Goal: Task Accomplishment & Management: Use online tool/utility

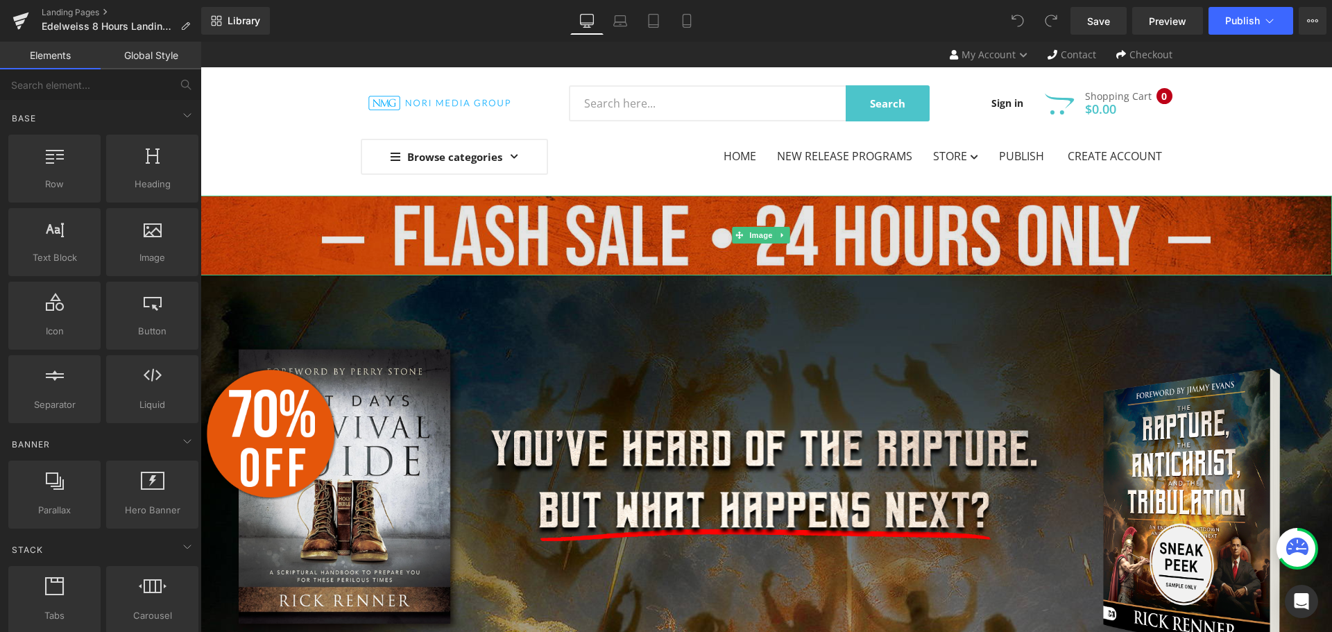
click at [876, 225] on img at bounding box center [767, 236] width 1132 height 80
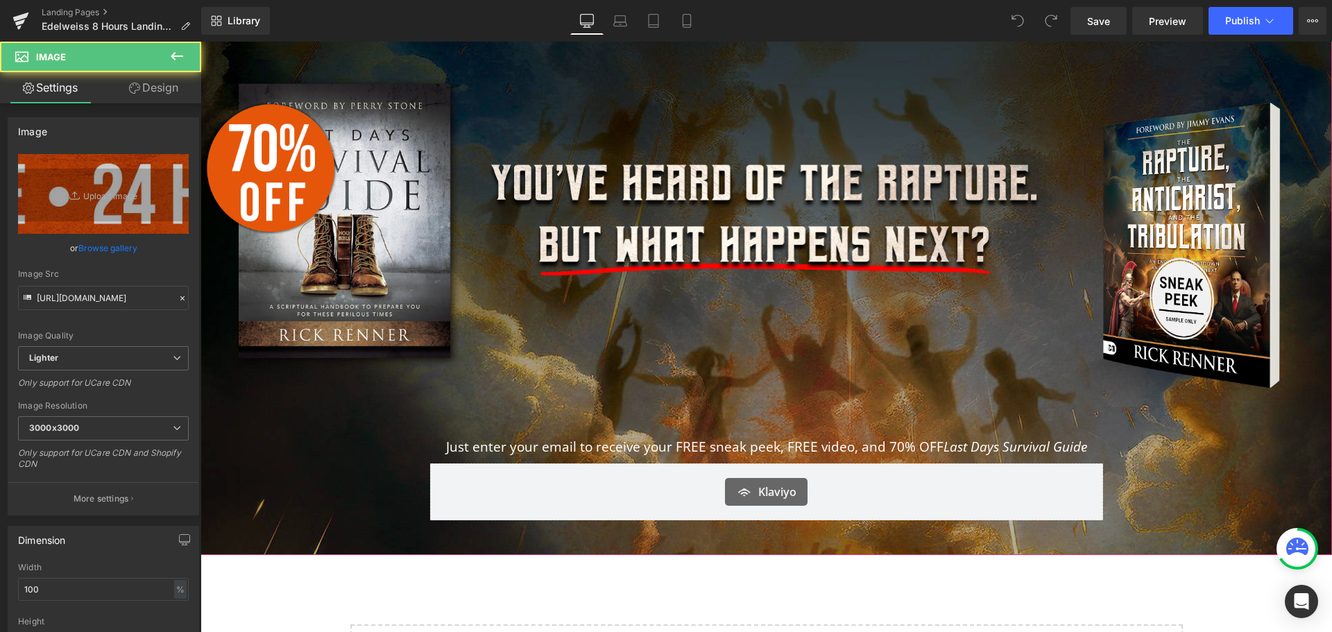
scroll to position [278, 0]
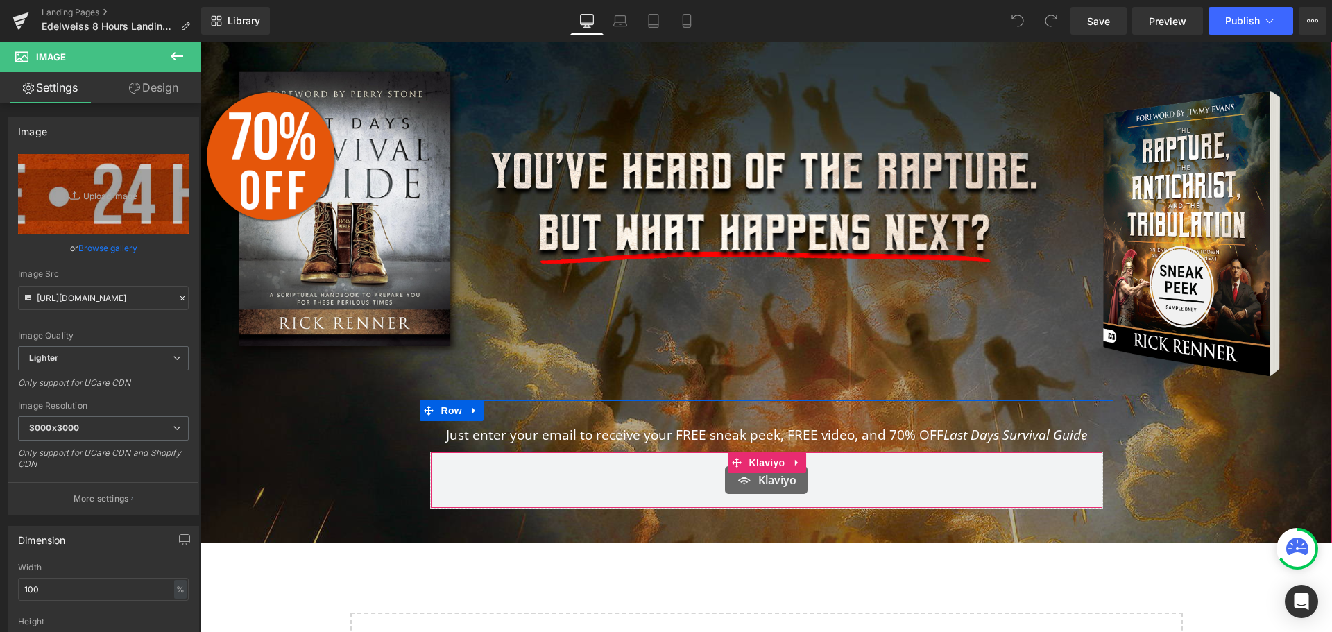
click at [774, 455] on span "Klaviyo" at bounding box center [767, 462] width 43 height 21
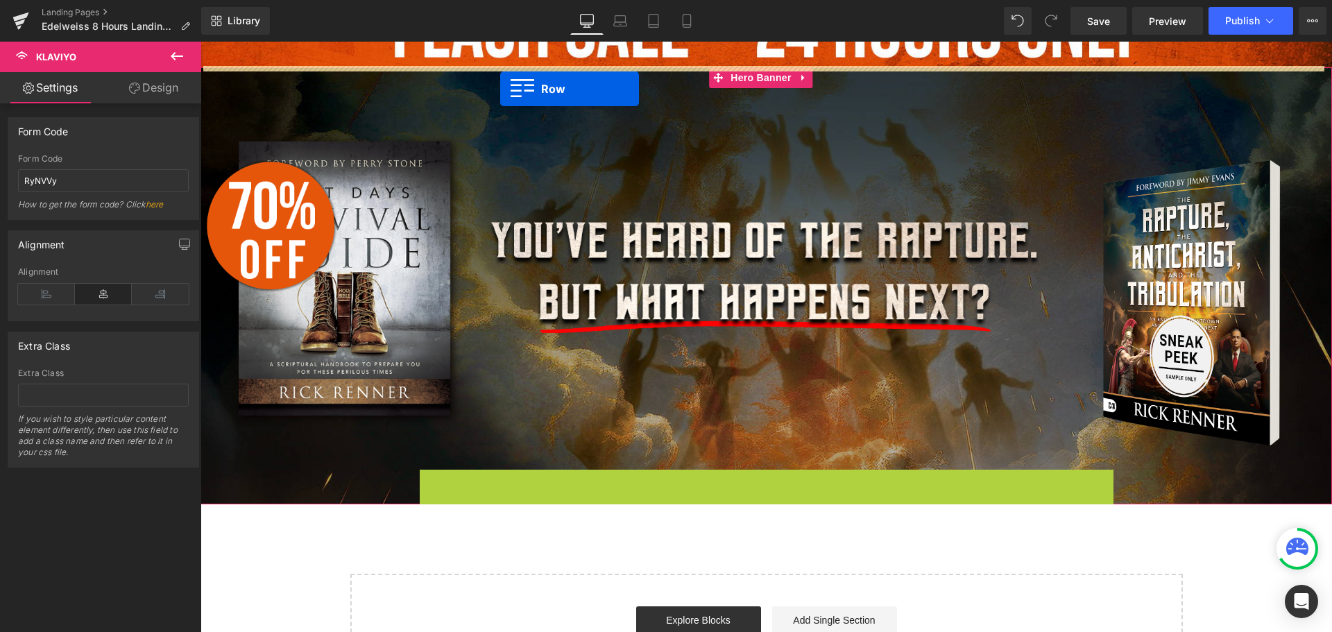
scroll to position [167, 0]
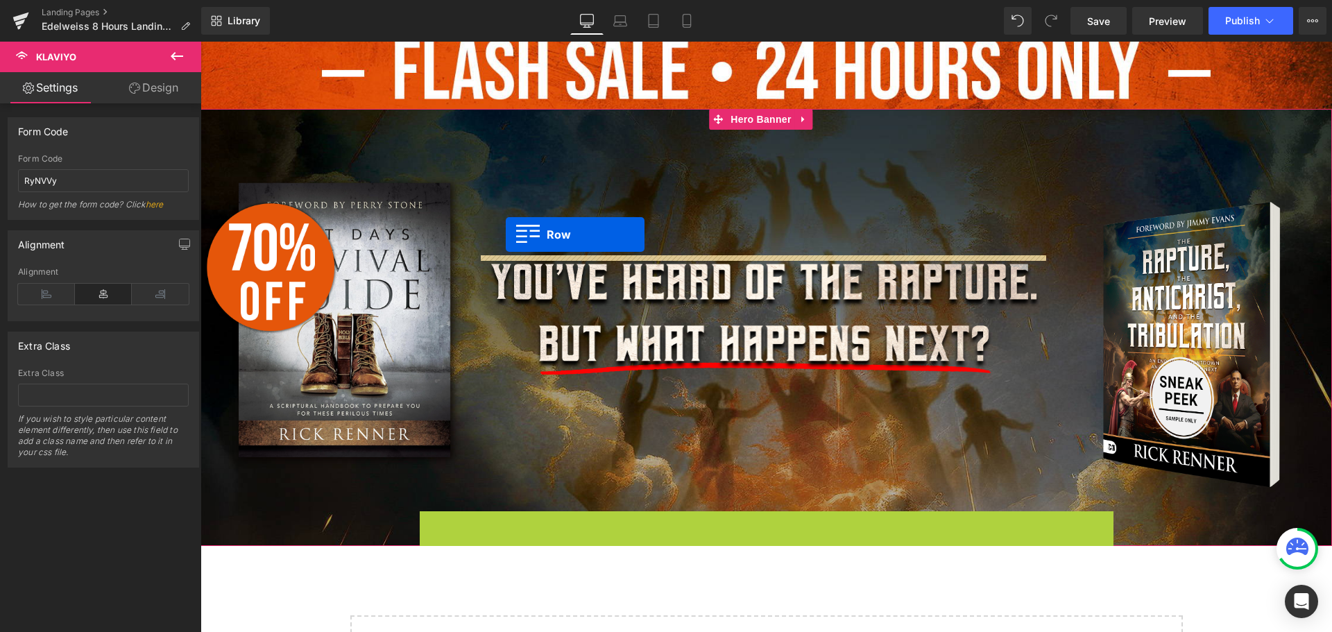
drag, startPoint x: 450, startPoint y: 412, endPoint x: 506, endPoint y: 235, distance: 185.7
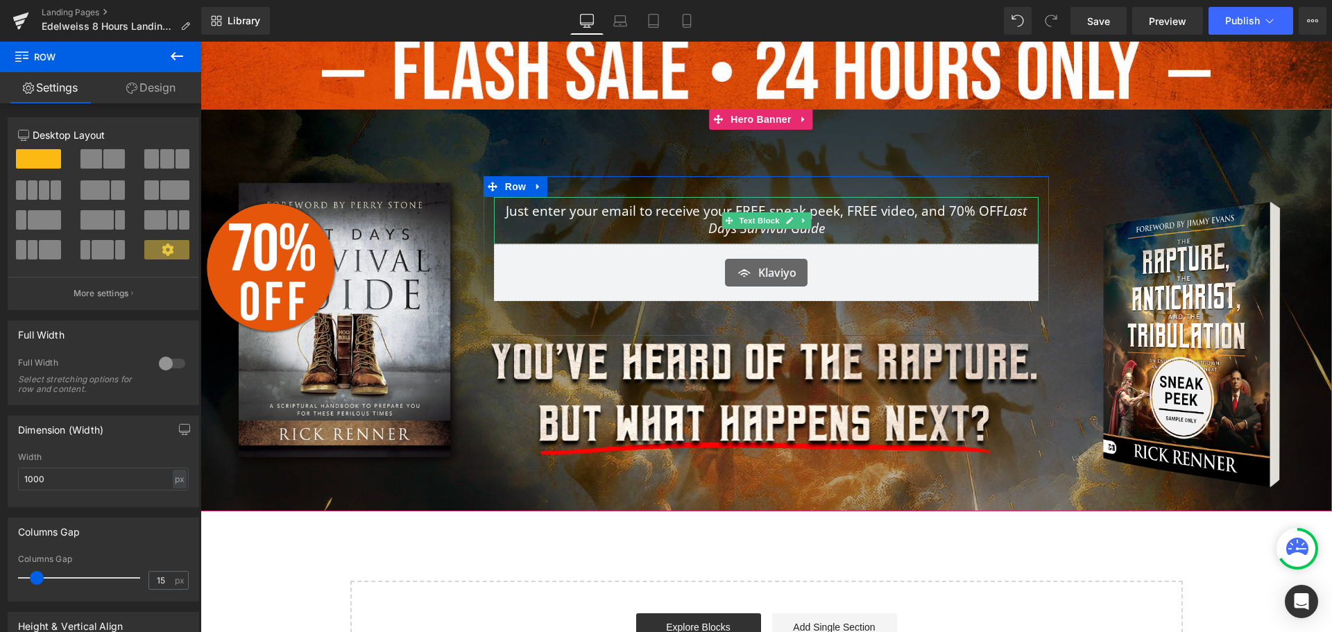
click at [804, 216] on link at bounding box center [804, 220] width 15 height 17
click at [201, 42] on icon at bounding box center [201, 42] width 0 height 0
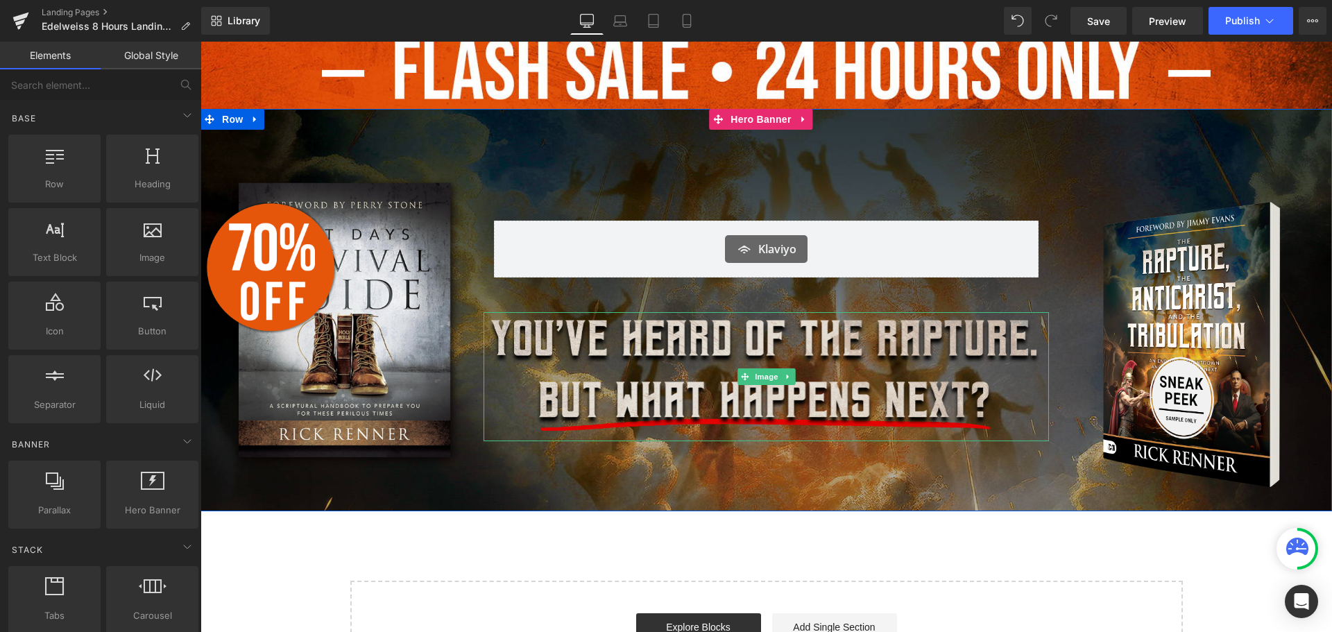
click at [953, 435] on img at bounding box center [767, 376] width 566 height 129
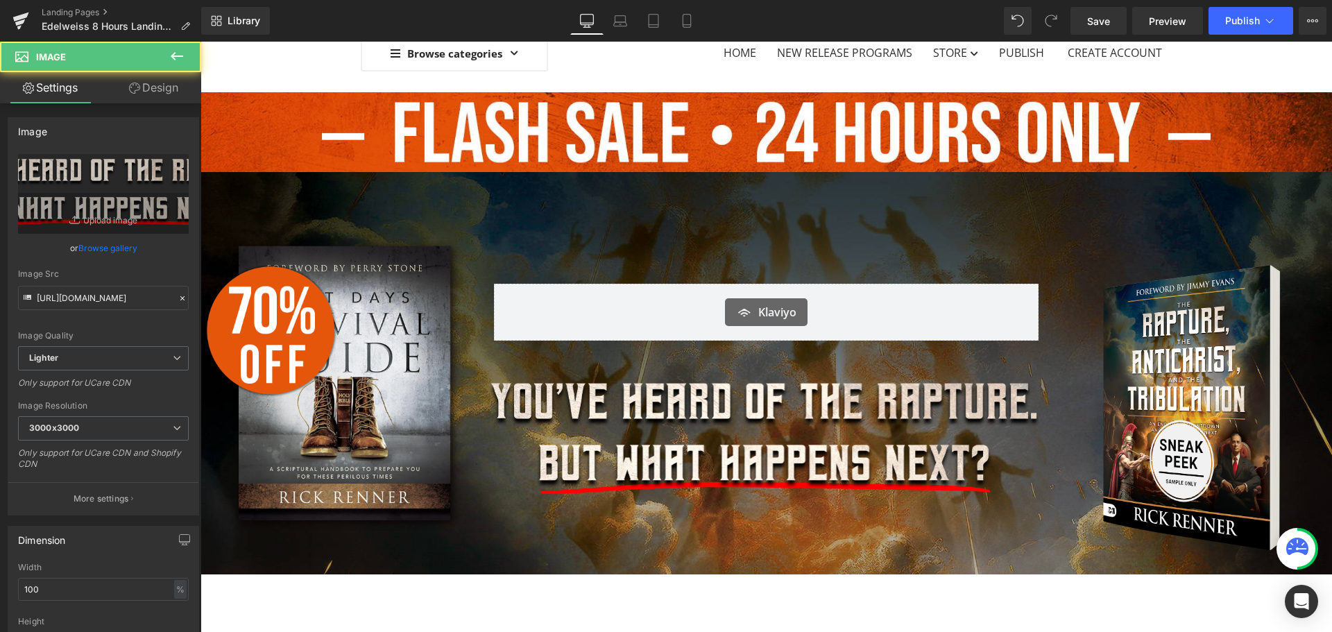
scroll to position [28, 0]
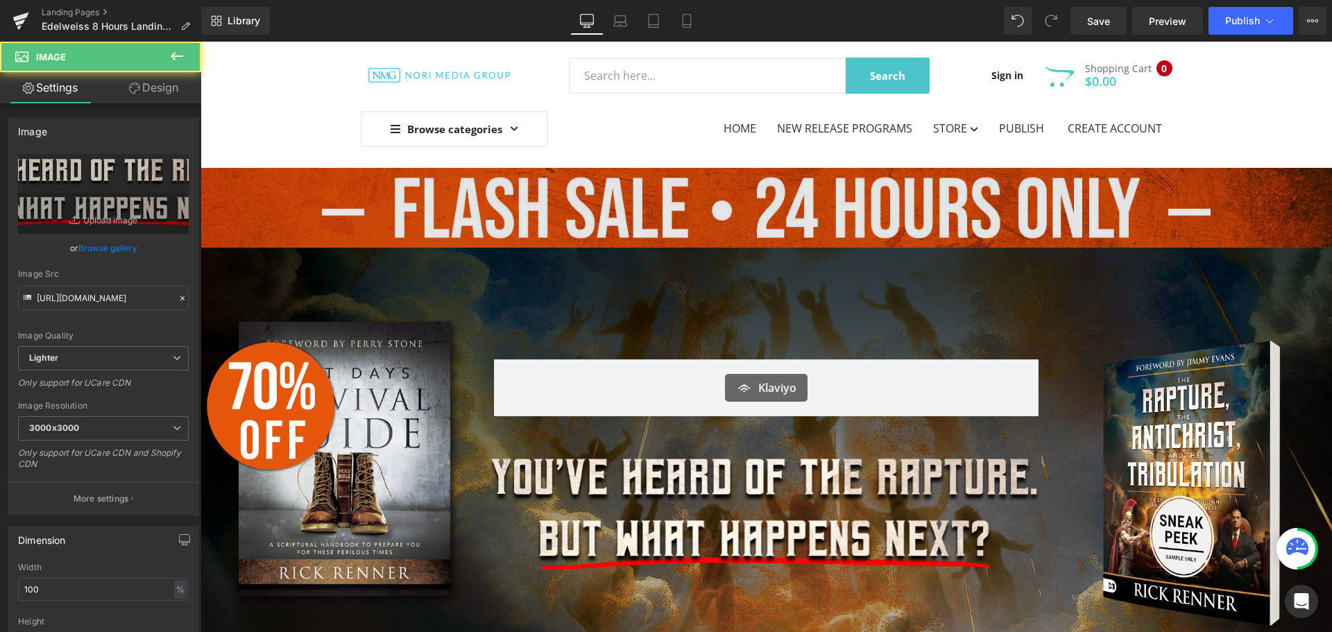
click at [733, 223] on img at bounding box center [767, 208] width 1132 height 80
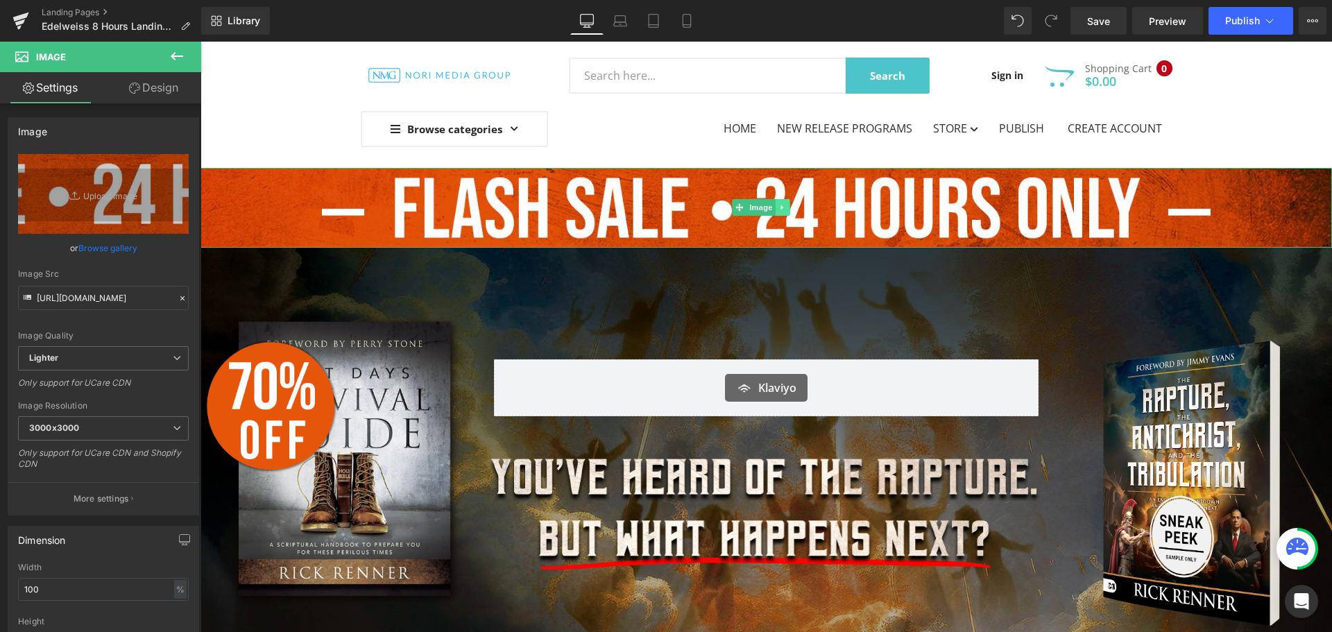
click at [785, 210] on icon at bounding box center [783, 207] width 8 height 8
click at [788, 210] on icon at bounding box center [790, 208] width 8 height 8
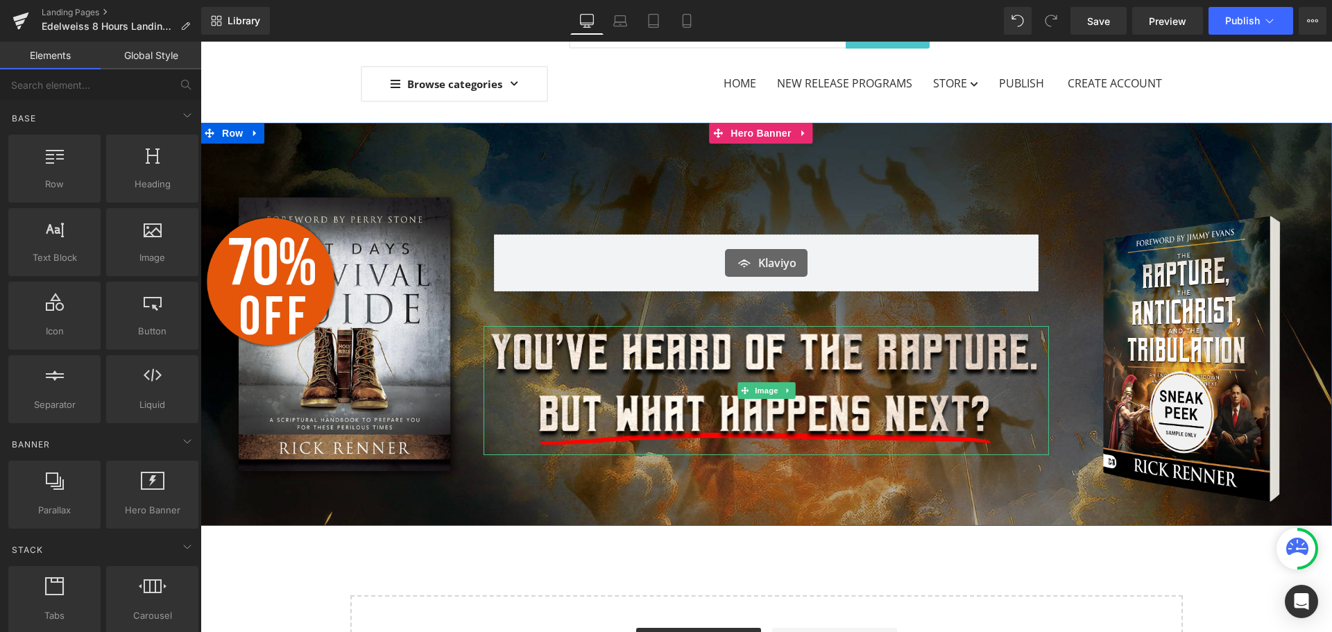
scroll to position [97, 0]
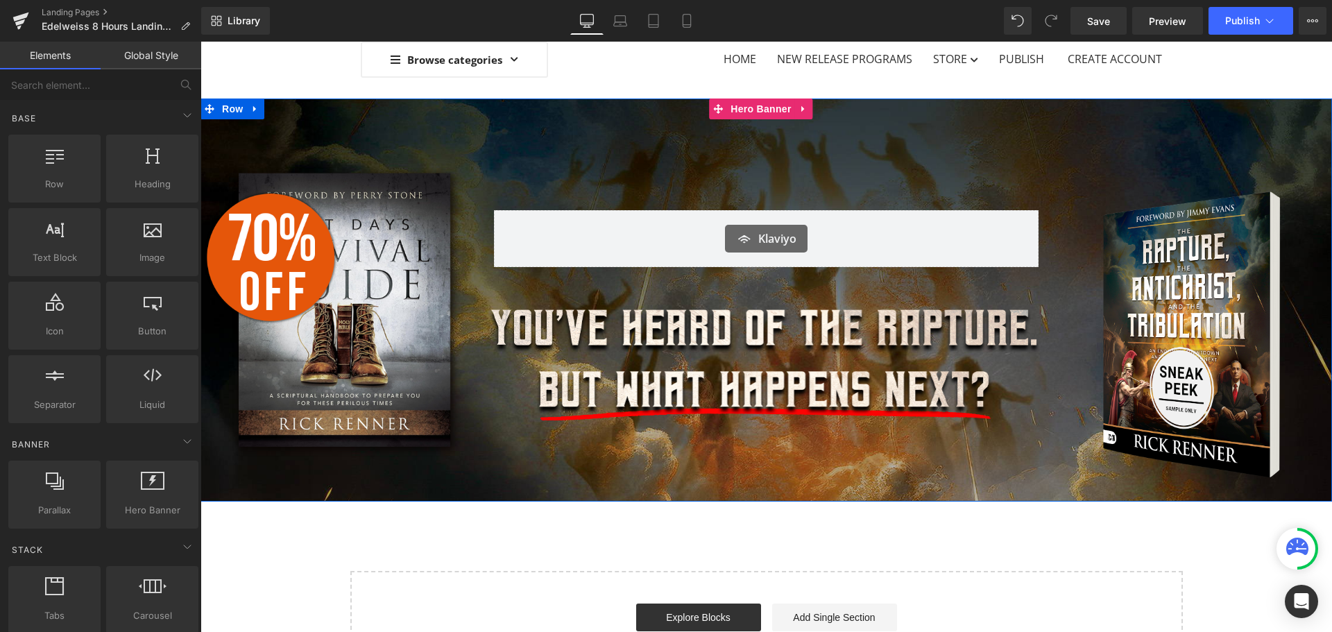
click at [815, 230] on div "Klaviyo" at bounding box center [767, 239] width 516 height 28
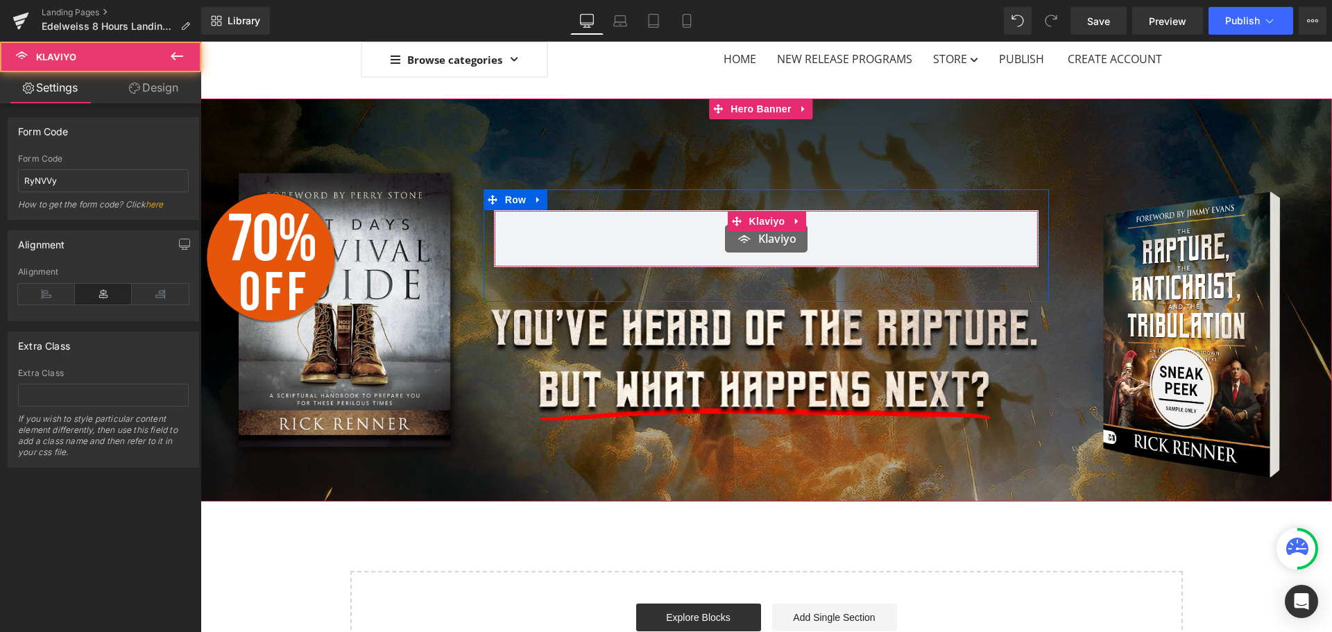
click at [815, 230] on div "Klaviyo" at bounding box center [767, 239] width 516 height 28
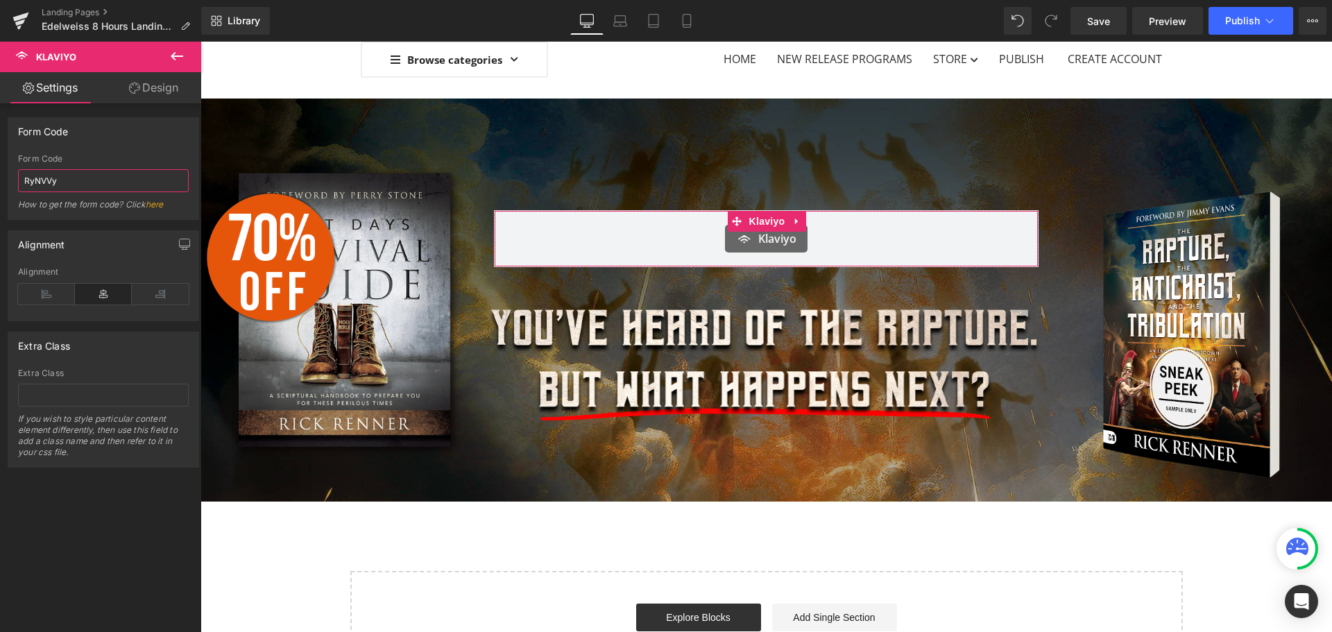
click at [54, 178] on input "RyNVVy" at bounding box center [103, 180] width 171 height 23
paste input "V3NbDG"
type input "V3NbDG"
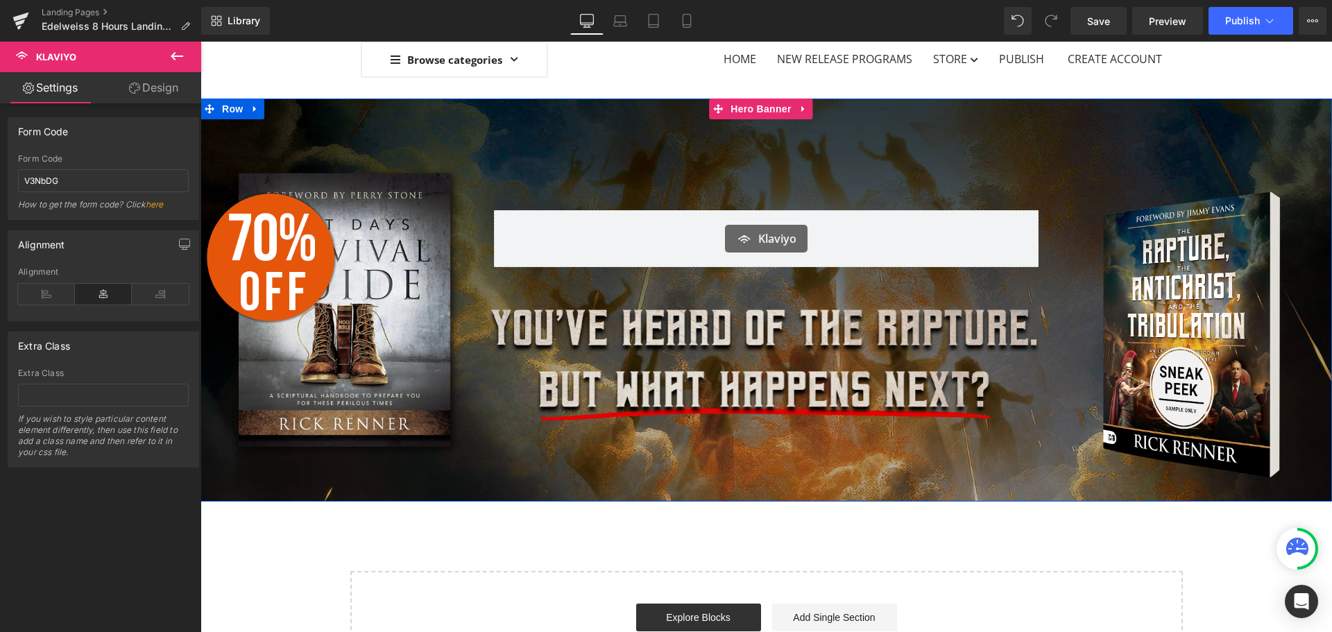
click at [870, 308] on img at bounding box center [767, 366] width 566 height 129
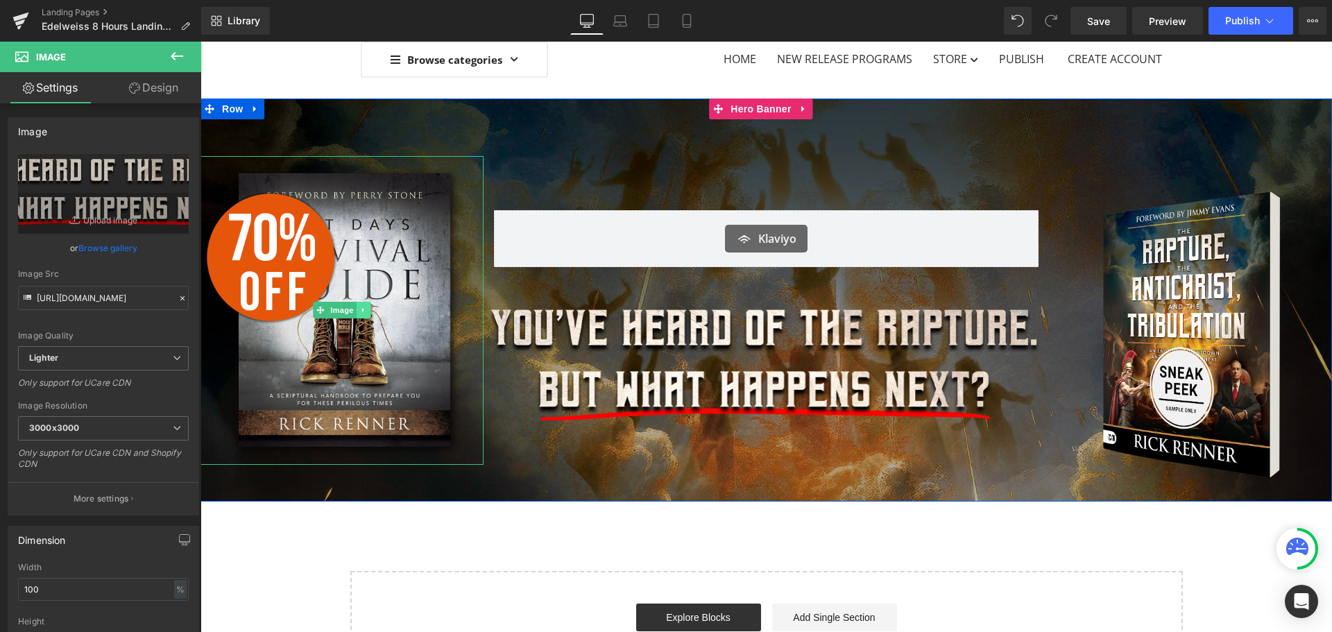
click at [365, 306] on link at bounding box center [364, 310] width 15 height 17
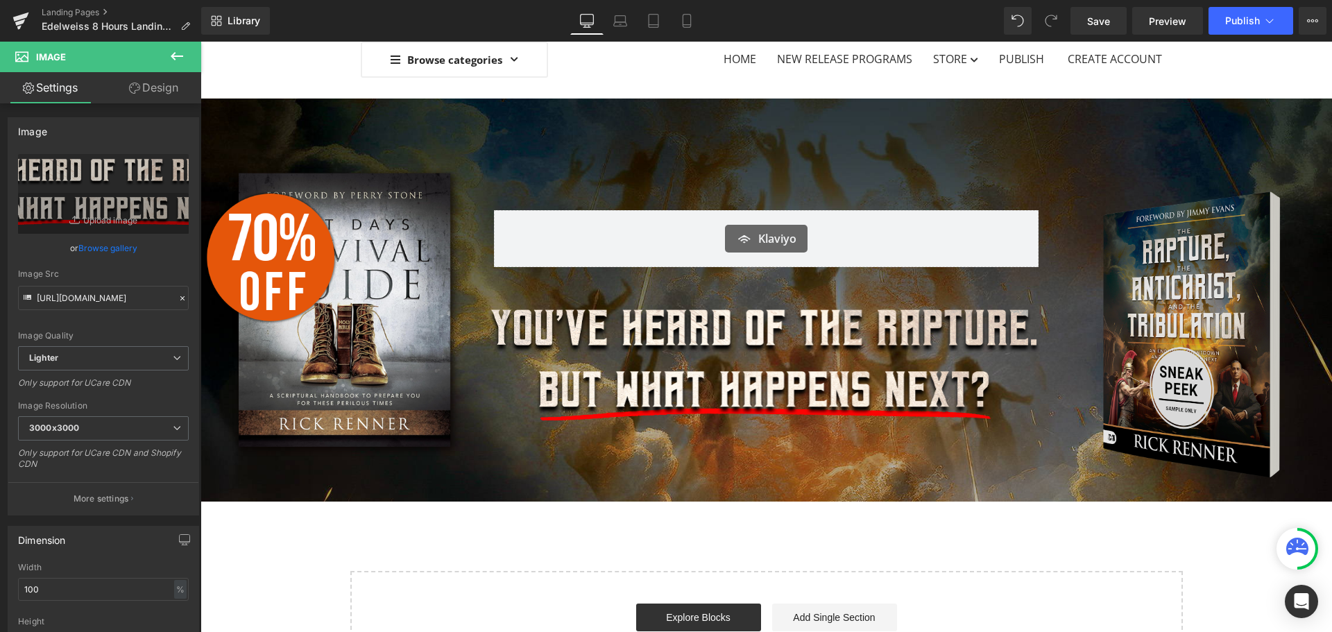
click at [1162, 283] on img at bounding box center [1190, 310] width 283 height 382
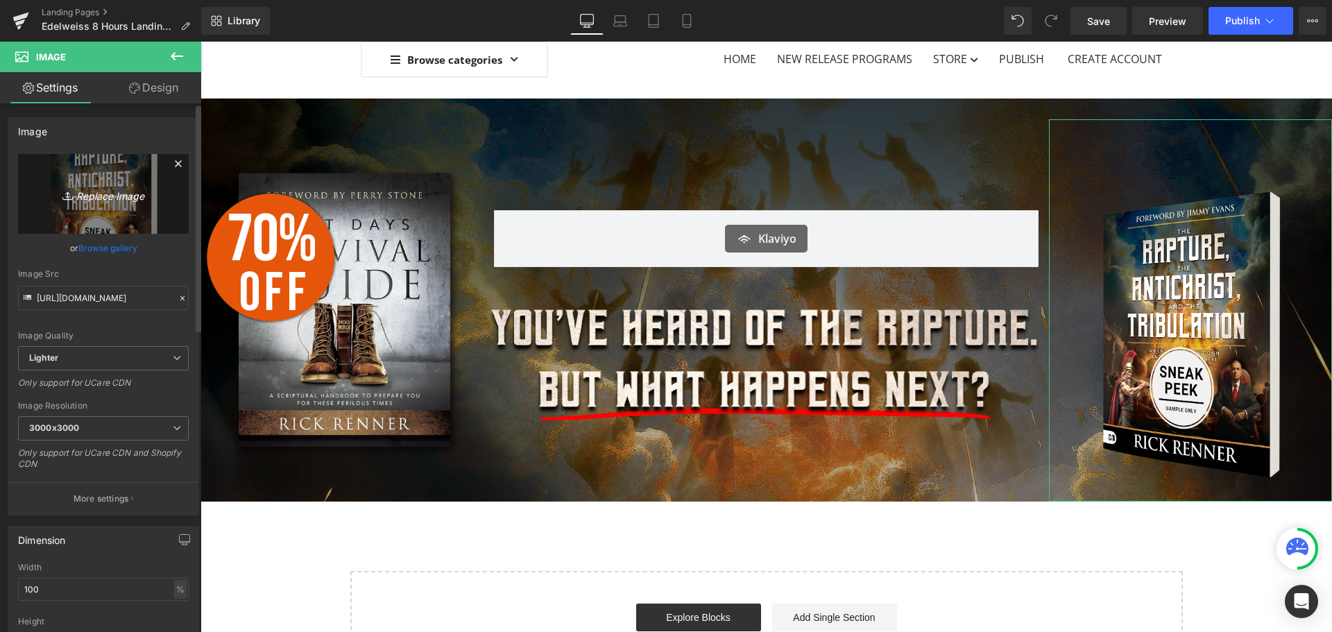
click at [99, 198] on icon "Replace Image" at bounding box center [103, 193] width 111 height 17
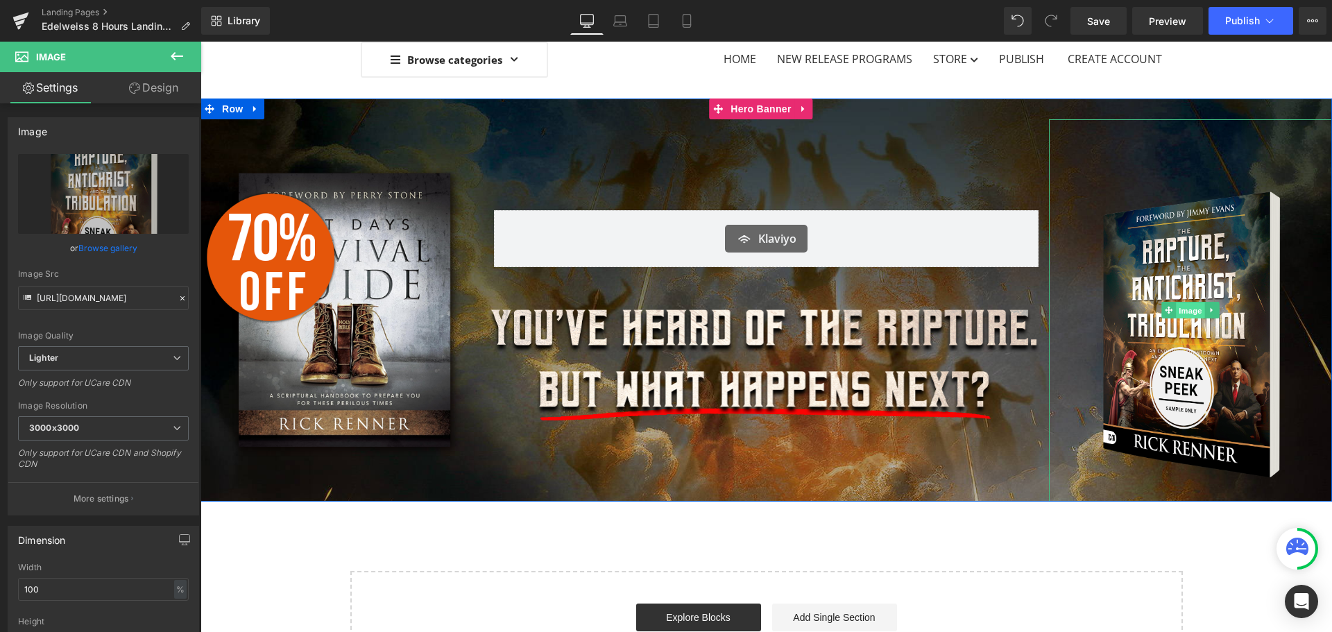
click at [1198, 303] on span "Image" at bounding box center [1190, 311] width 29 height 17
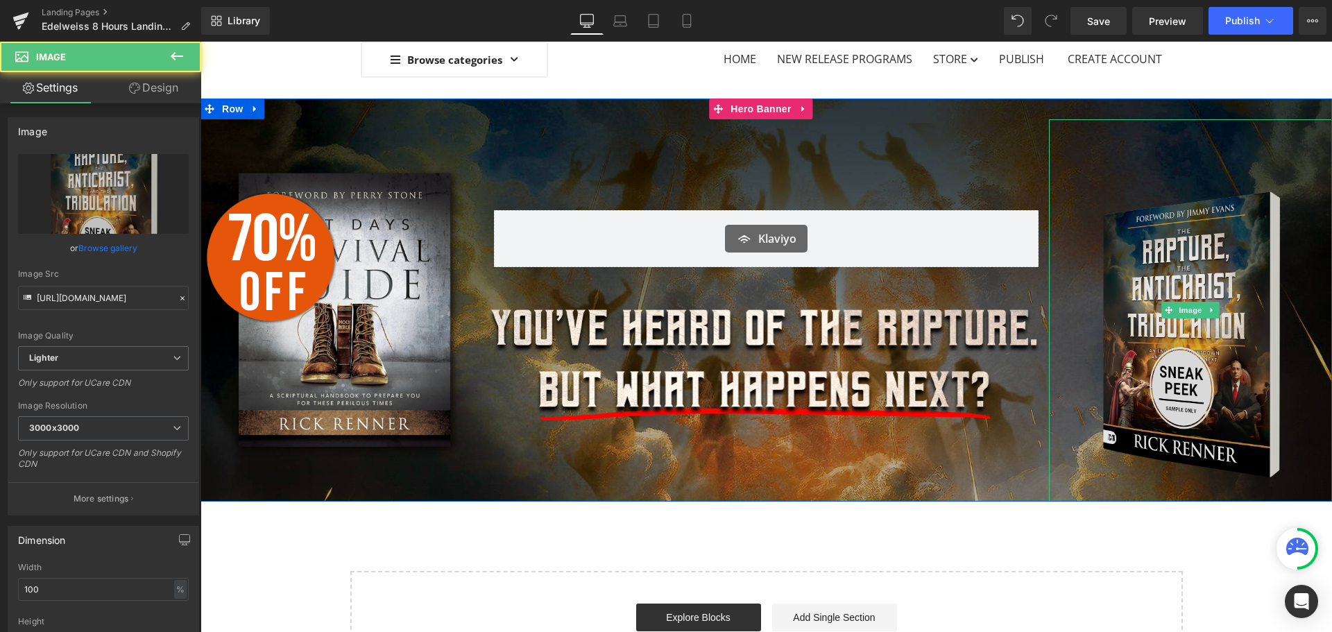
click at [1155, 291] on img at bounding box center [1190, 310] width 283 height 382
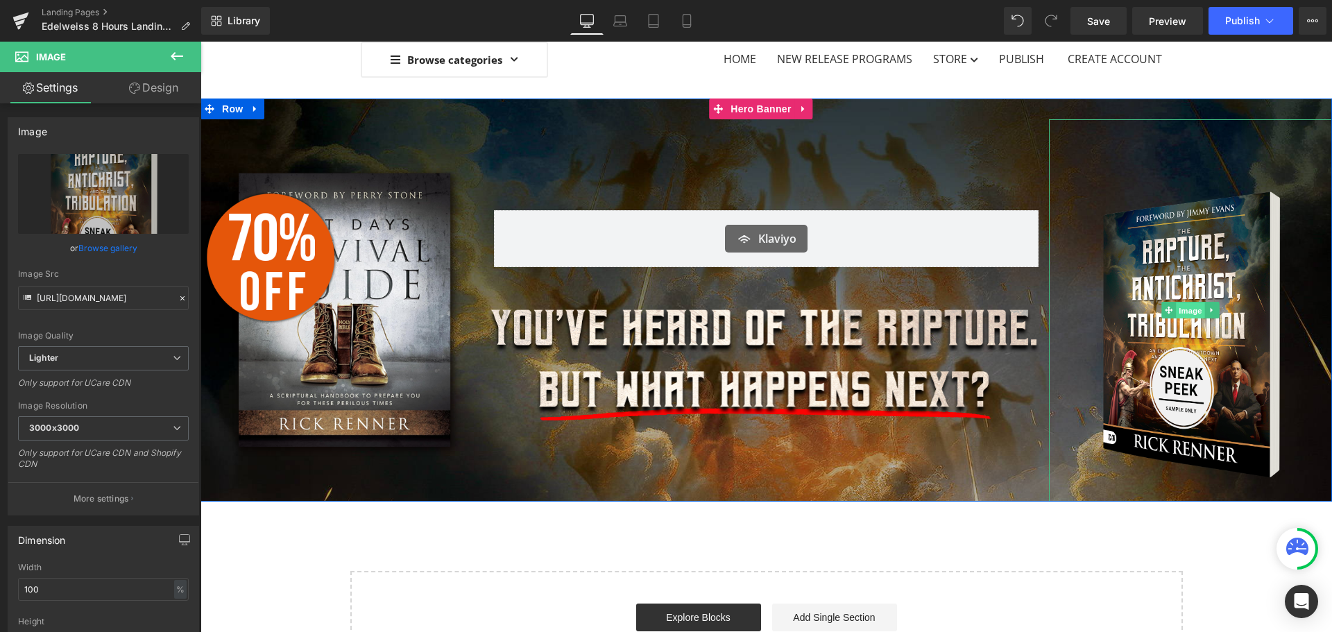
click at [1187, 307] on span "Image" at bounding box center [1190, 311] width 29 height 17
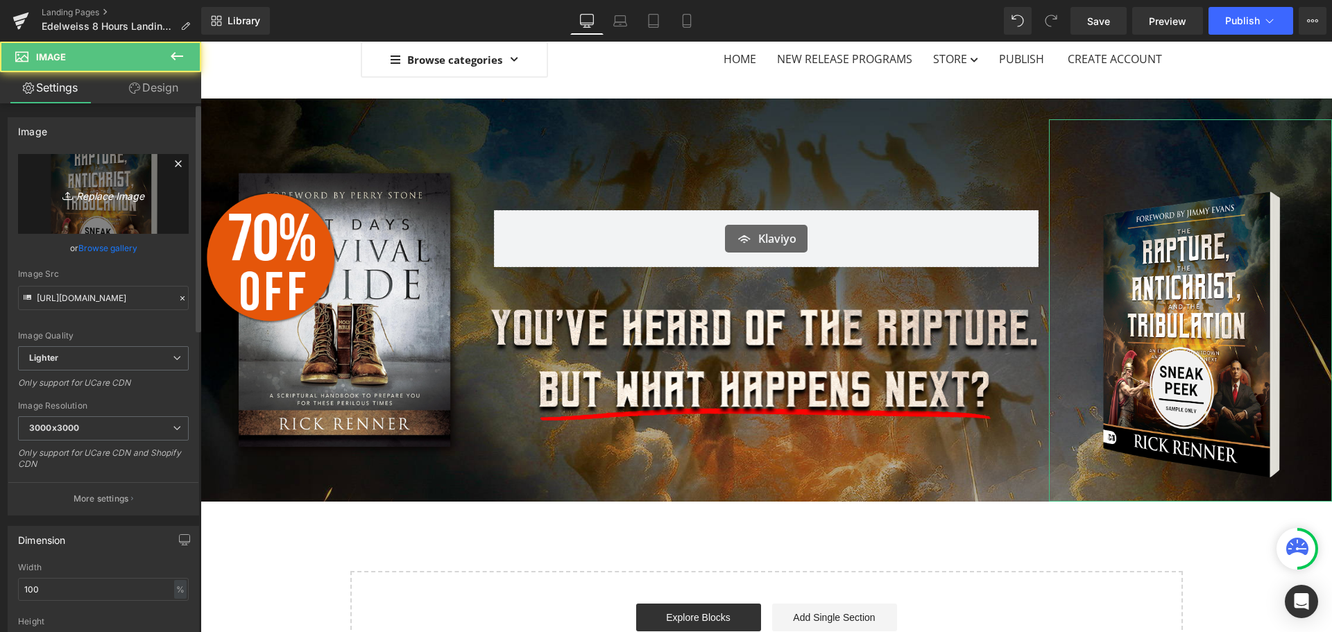
click at [106, 214] on link "Replace Image" at bounding box center [103, 194] width 171 height 80
type input "C:\fakepath\KangGif.gif"
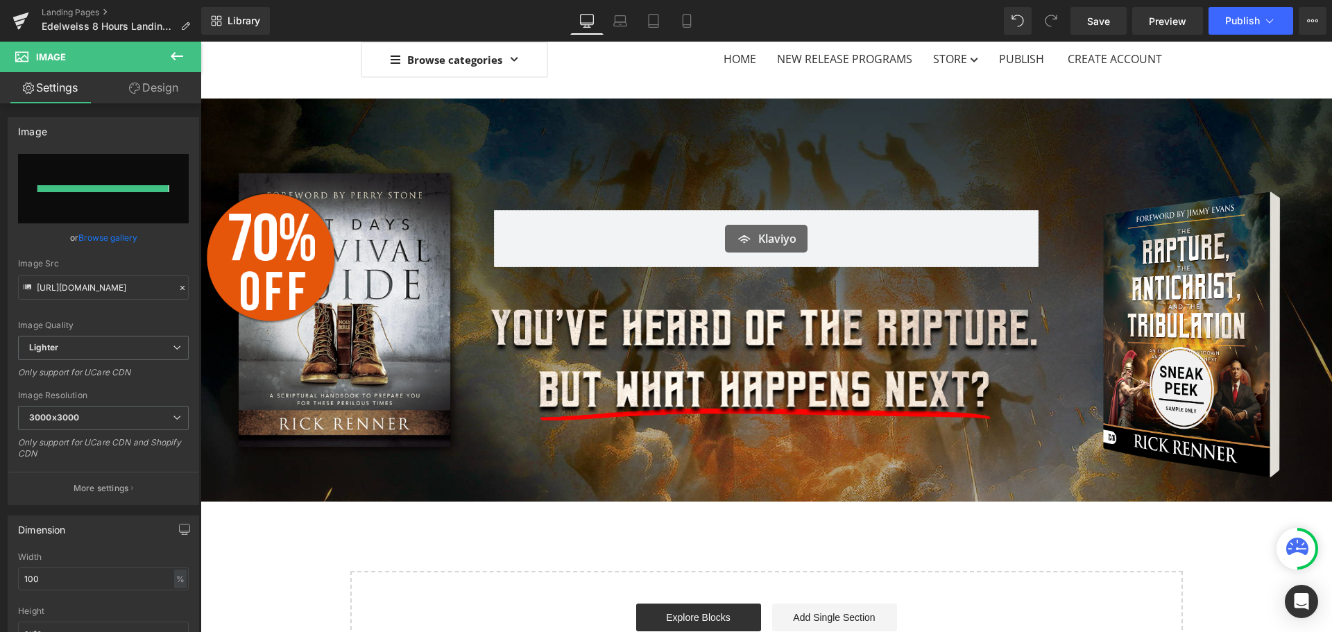
type input "[URL][DOMAIN_NAME]"
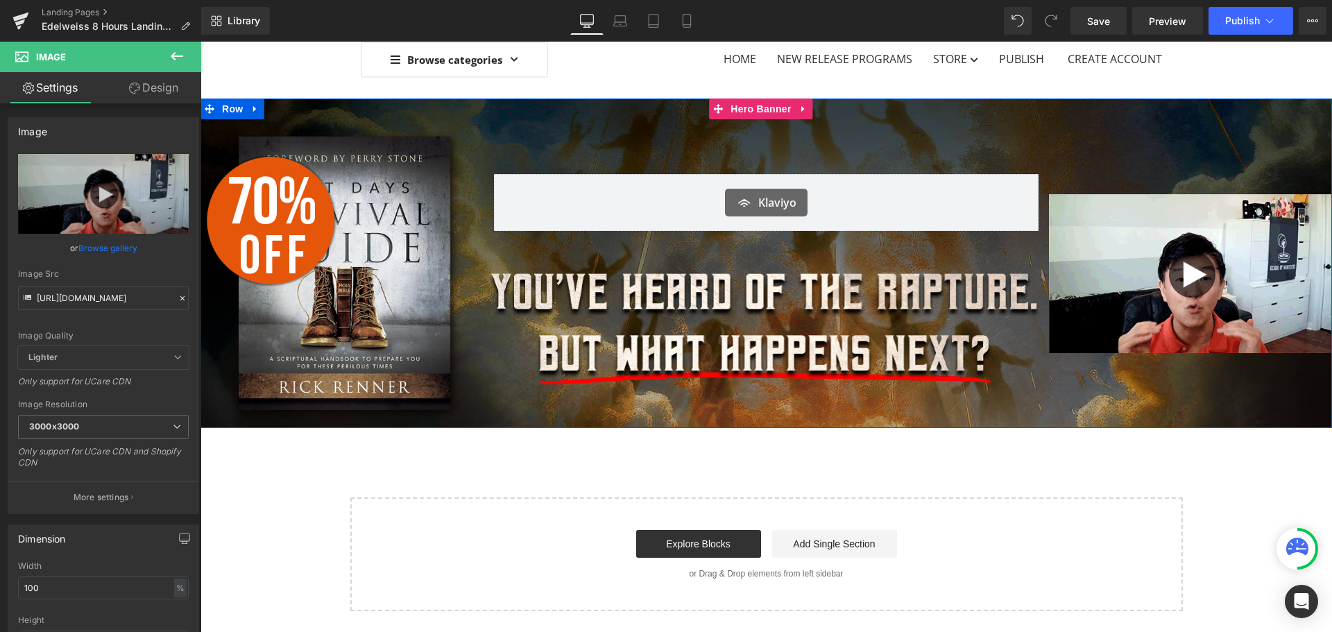
drag, startPoint x: 1163, startPoint y: 155, endPoint x: 1163, endPoint y: 171, distance: 16.0
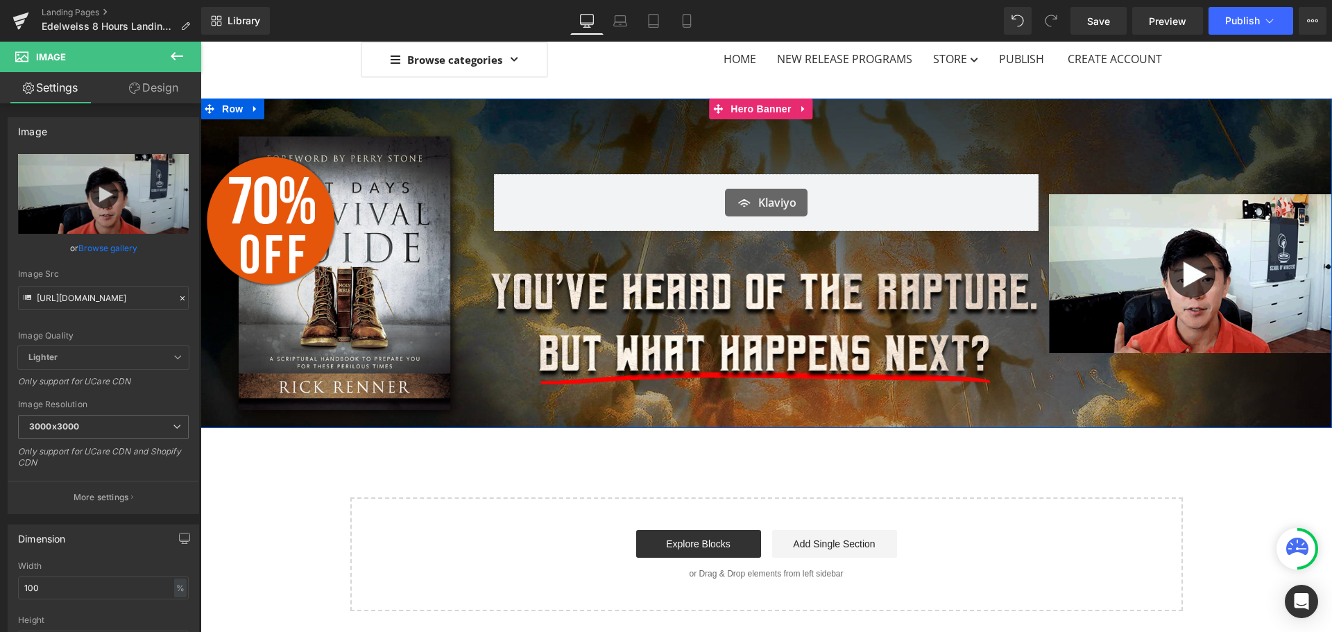
click at [1163, 155] on div "Image" at bounding box center [1190, 273] width 283 height 309
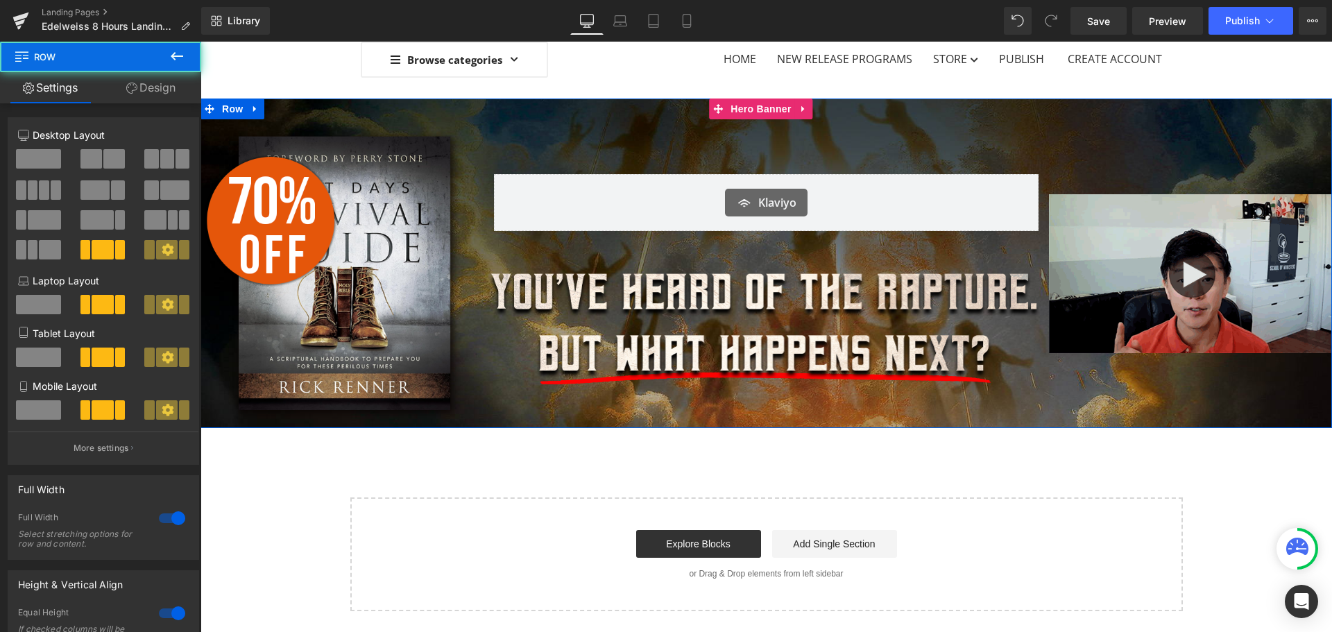
click at [1160, 221] on img at bounding box center [1190, 273] width 283 height 159
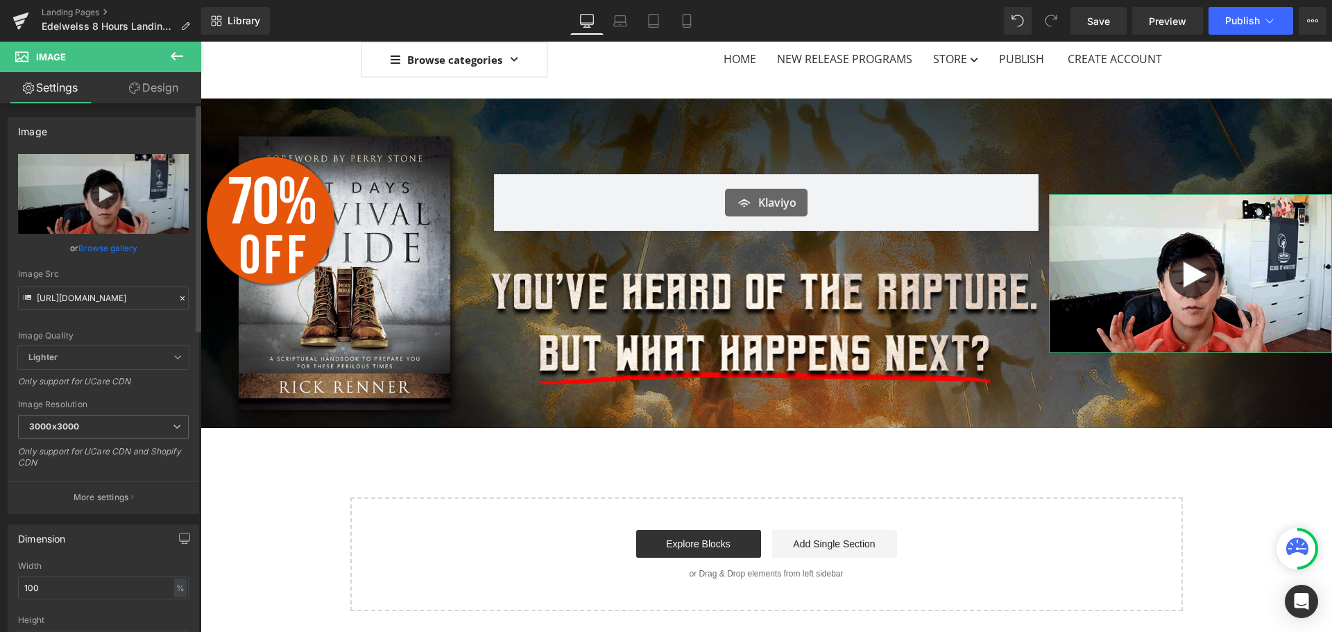
scroll to position [69, 0]
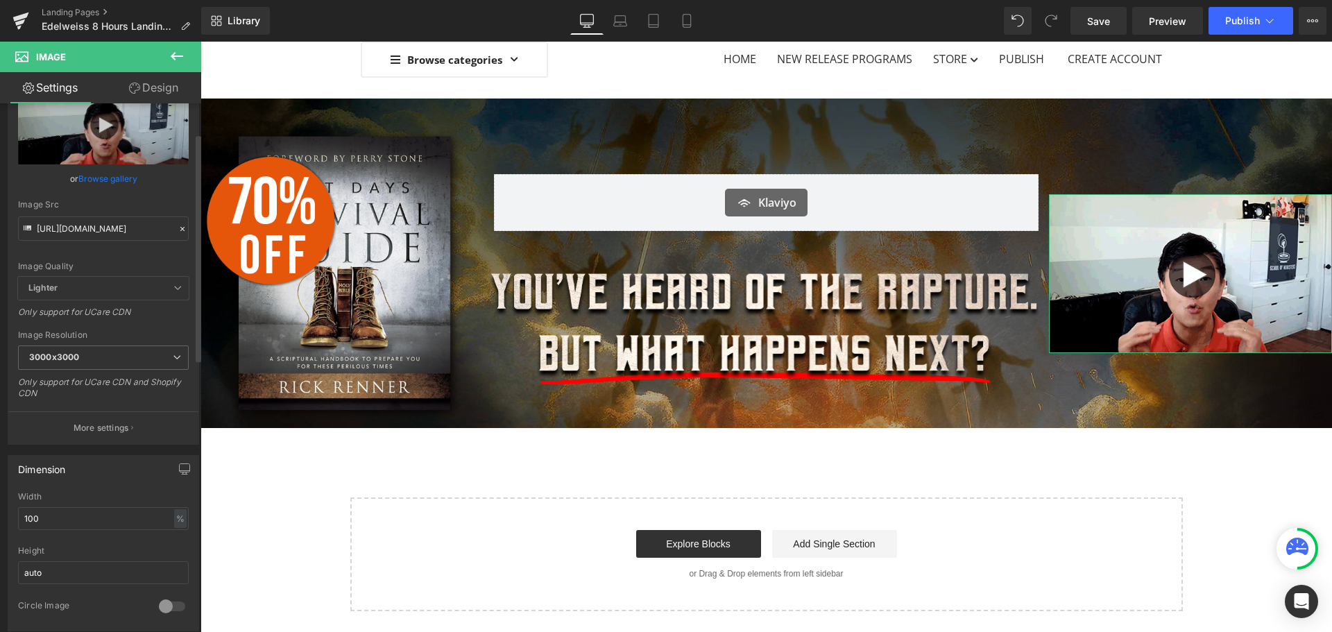
click at [75, 505] on div "Width 100 % % px" at bounding box center [103, 519] width 171 height 54
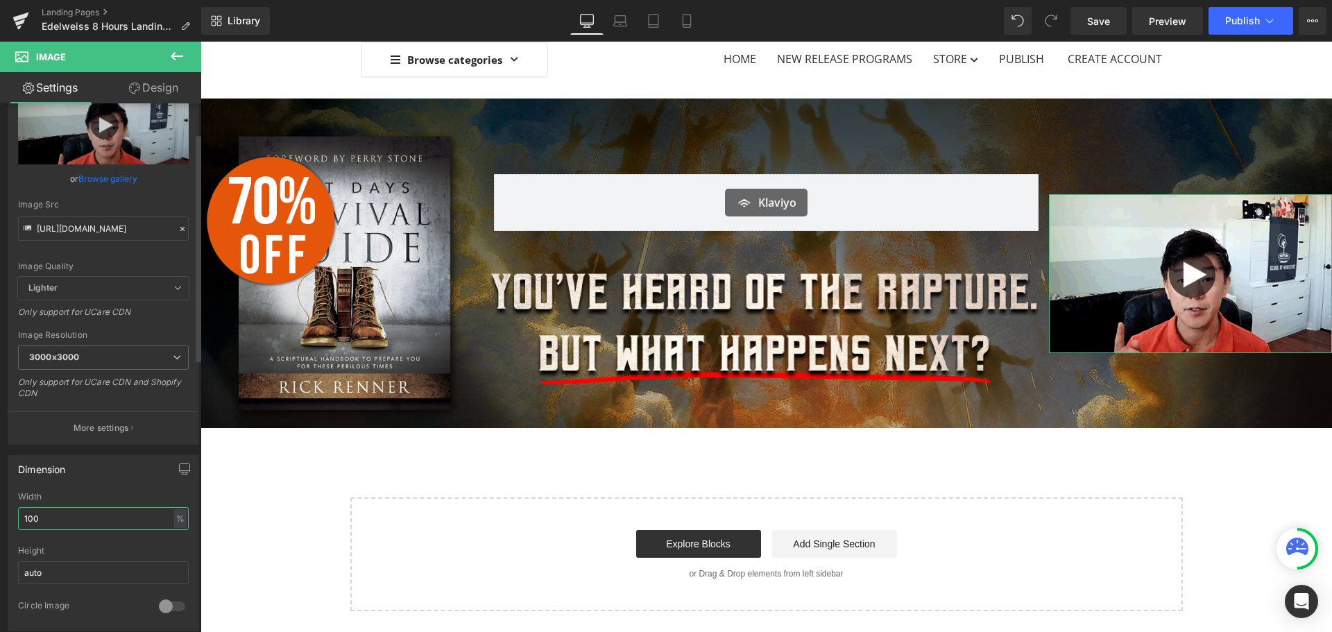
click at [75, 513] on input "100" at bounding box center [103, 518] width 171 height 23
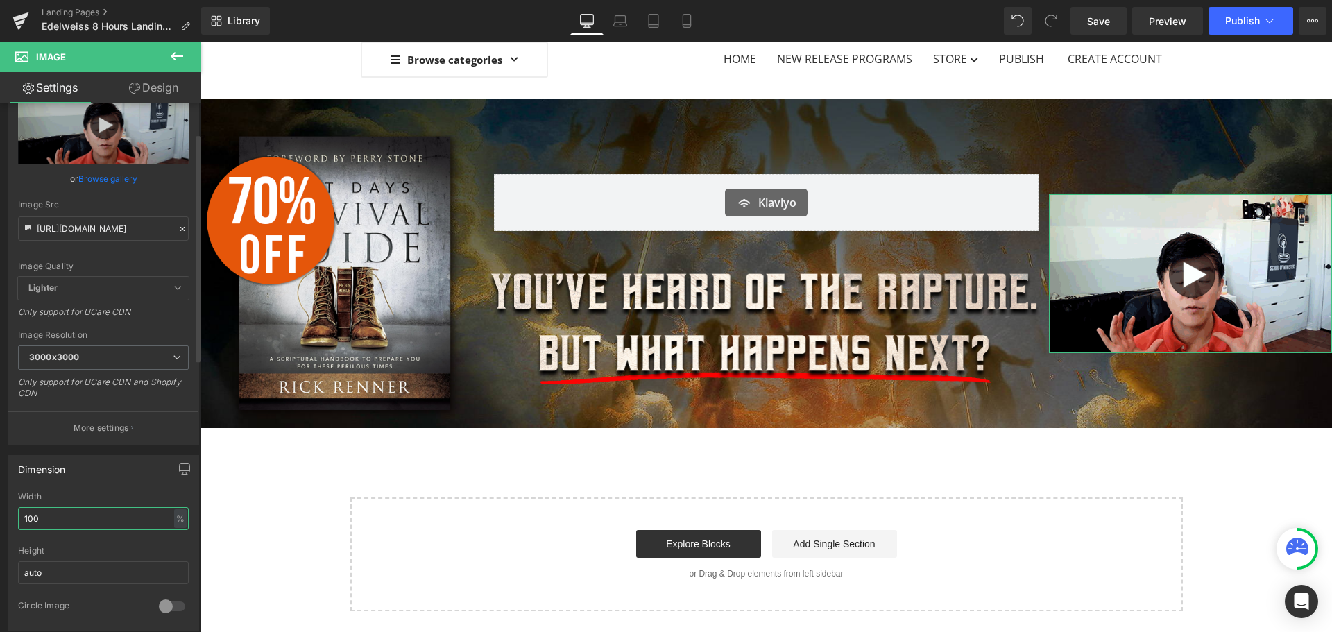
drag, startPoint x: 93, startPoint y: 516, endPoint x: 0, endPoint y: 511, distance: 93.1
click at [0, 511] on div "Dimension 100% Width 100 % % px auto Height auto 0 Circle Image" at bounding box center [103, 538] width 207 height 187
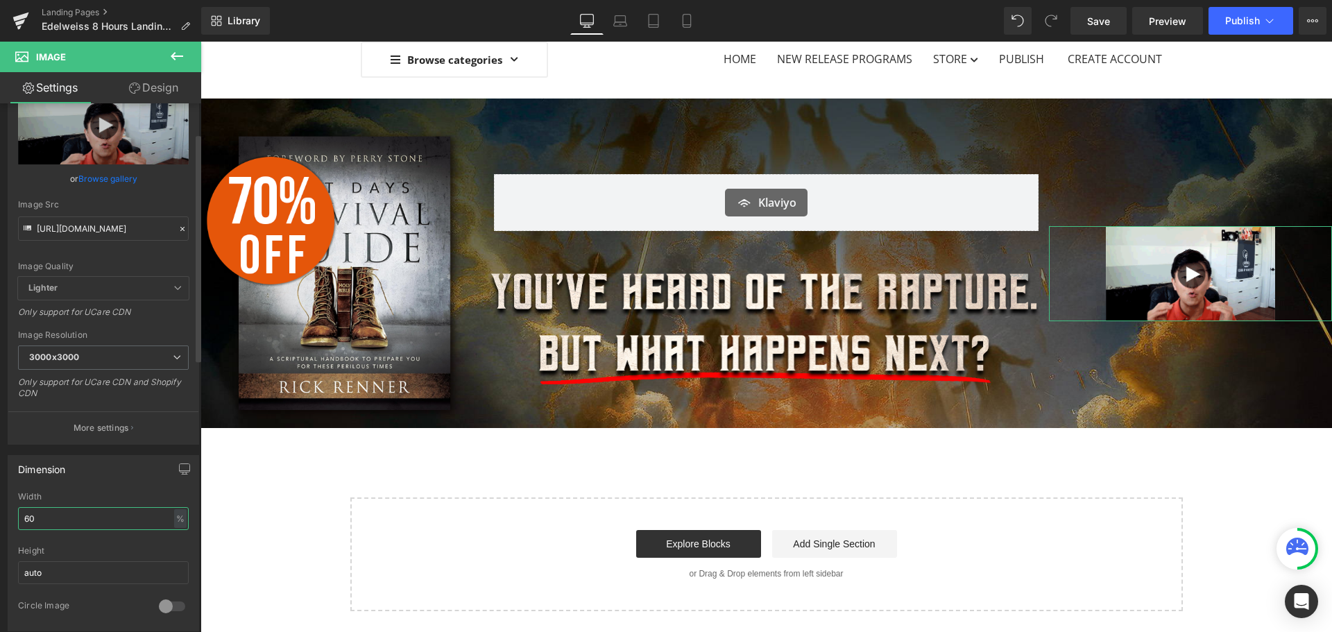
drag, startPoint x: 110, startPoint y: 518, endPoint x: 19, endPoint y: 514, distance: 91.0
click at [19, 514] on input "60" at bounding box center [103, 518] width 171 height 23
click at [169, 610] on div at bounding box center [171, 606] width 33 height 22
drag, startPoint x: 76, startPoint y: 517, endPoint x: 0, endPoint y: 516, distance: 76.3
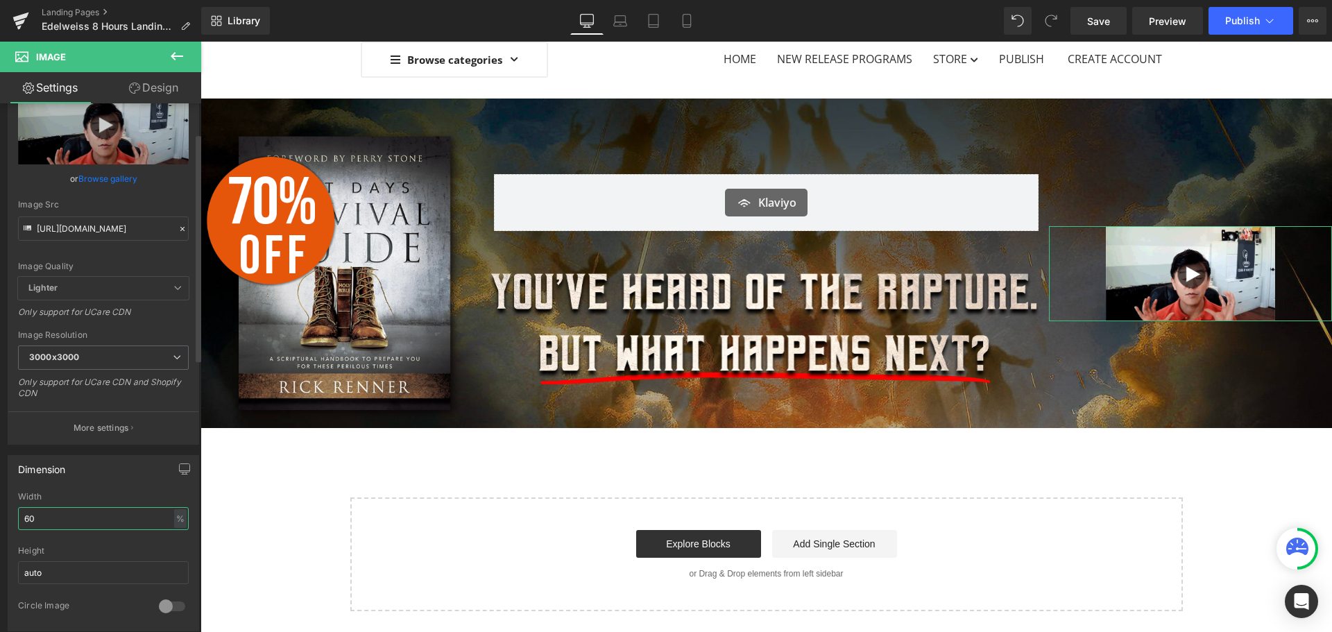
click at [0, 516] on div "Dimension 60% Width 60 % % px auto Height auto 0 Circle Image" at bounding box center [103, 538] width 207 height 187
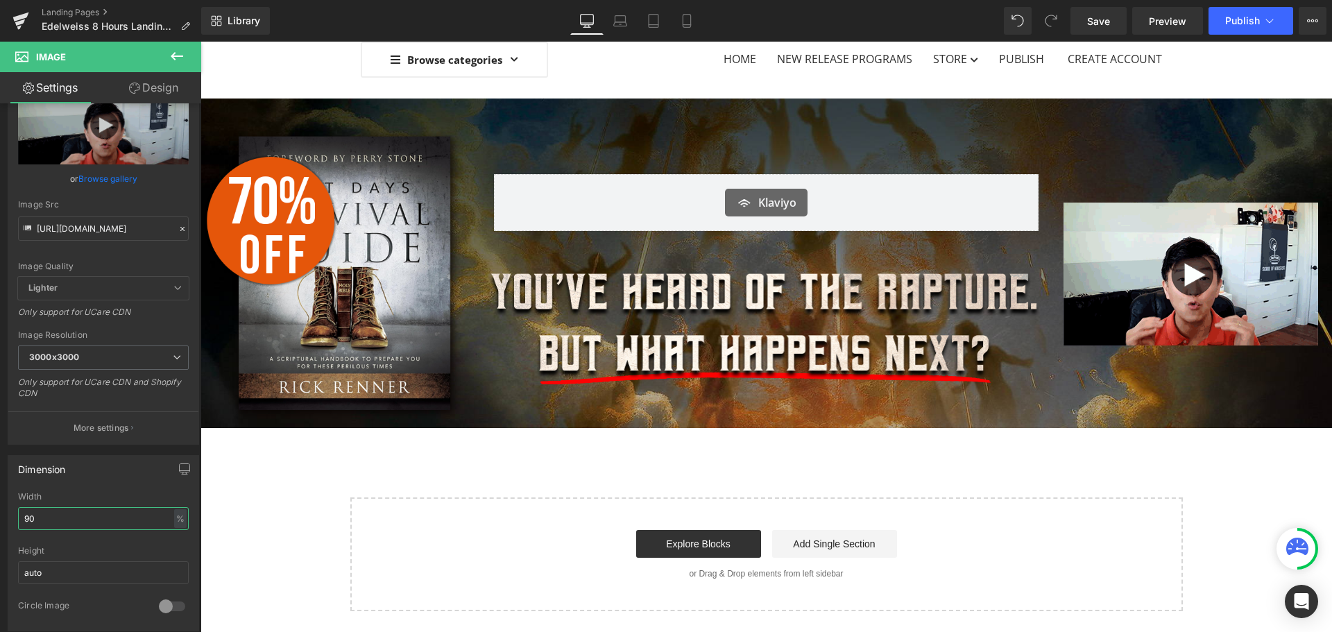
type input "90"
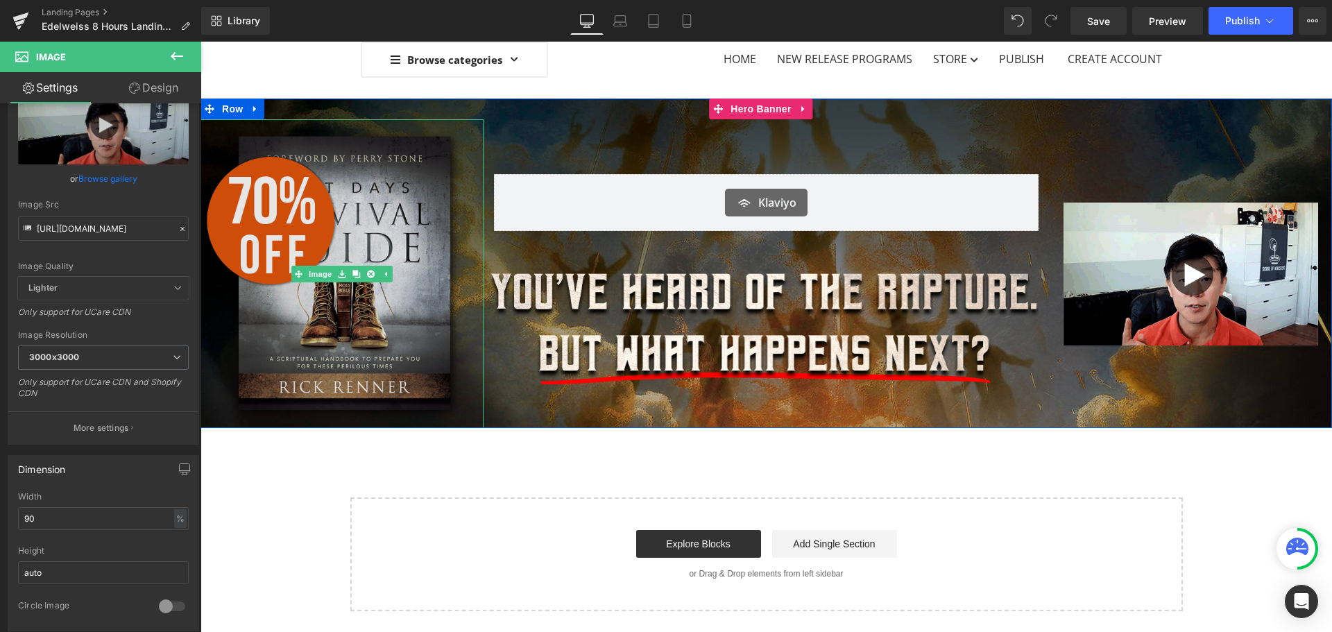
click at [359, 251] on img at bounding box center [342, 273] width 283 height 309
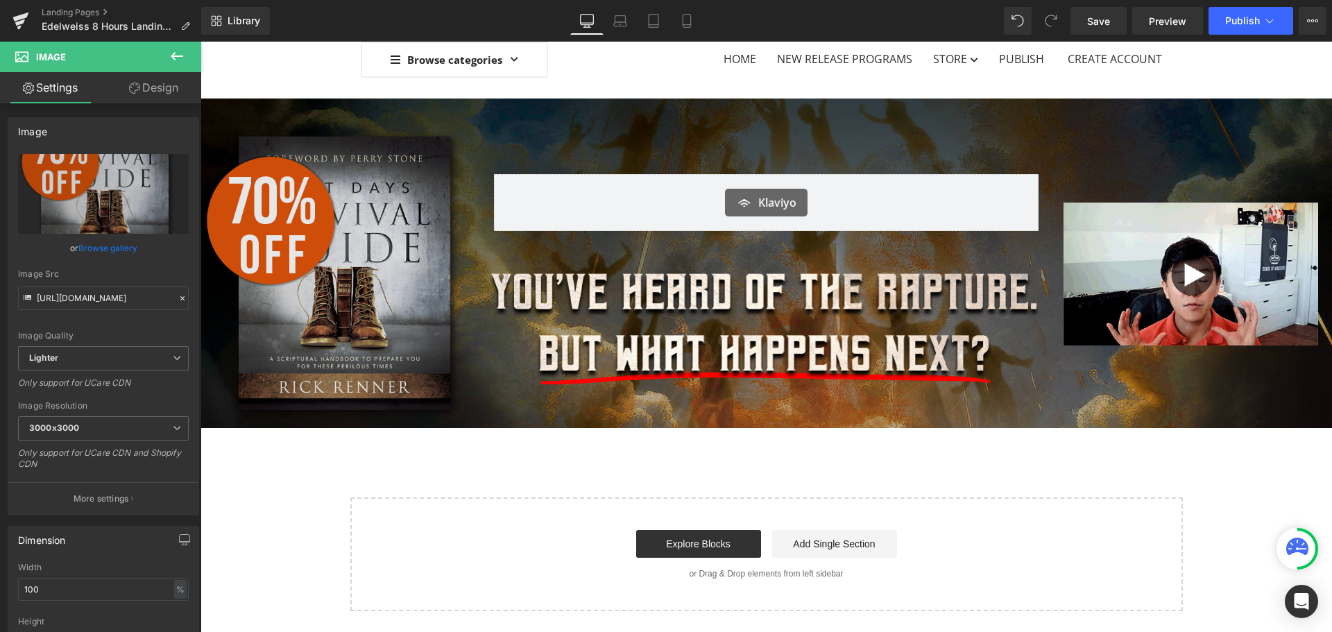
click at [355, 261] on img at bounding box center [342, 273] width 283 height 309
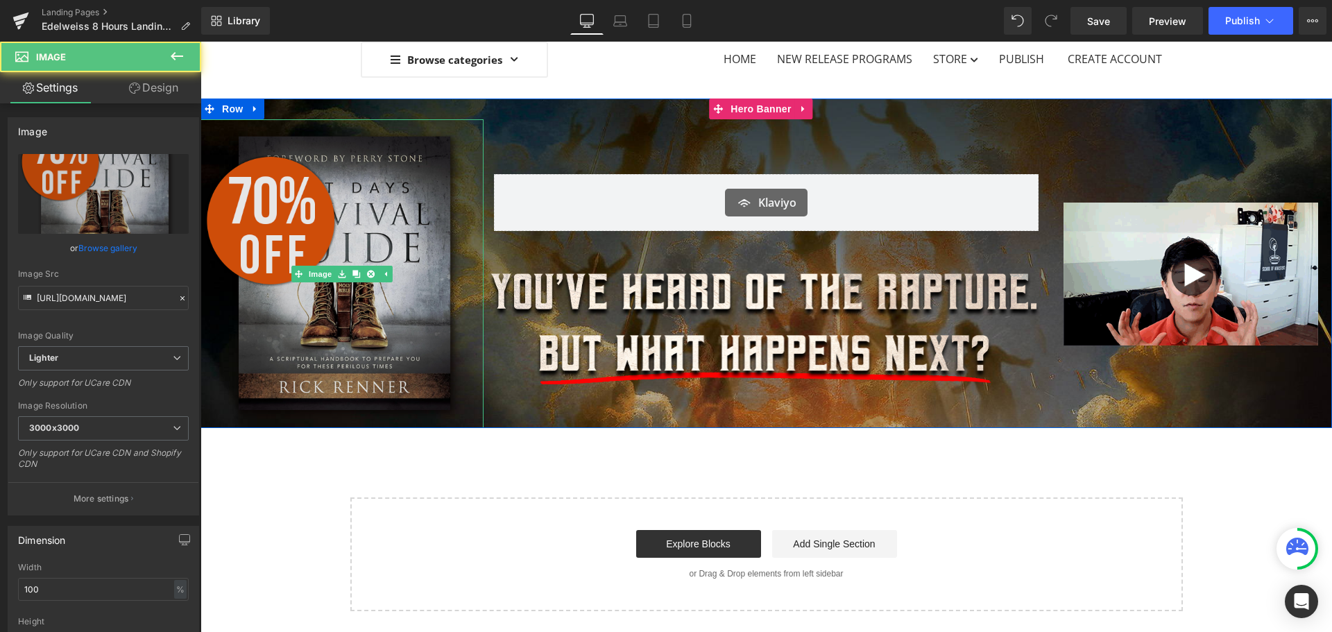
click at [359, 185] on img at bounding box center [342, 273] width 283 height 309
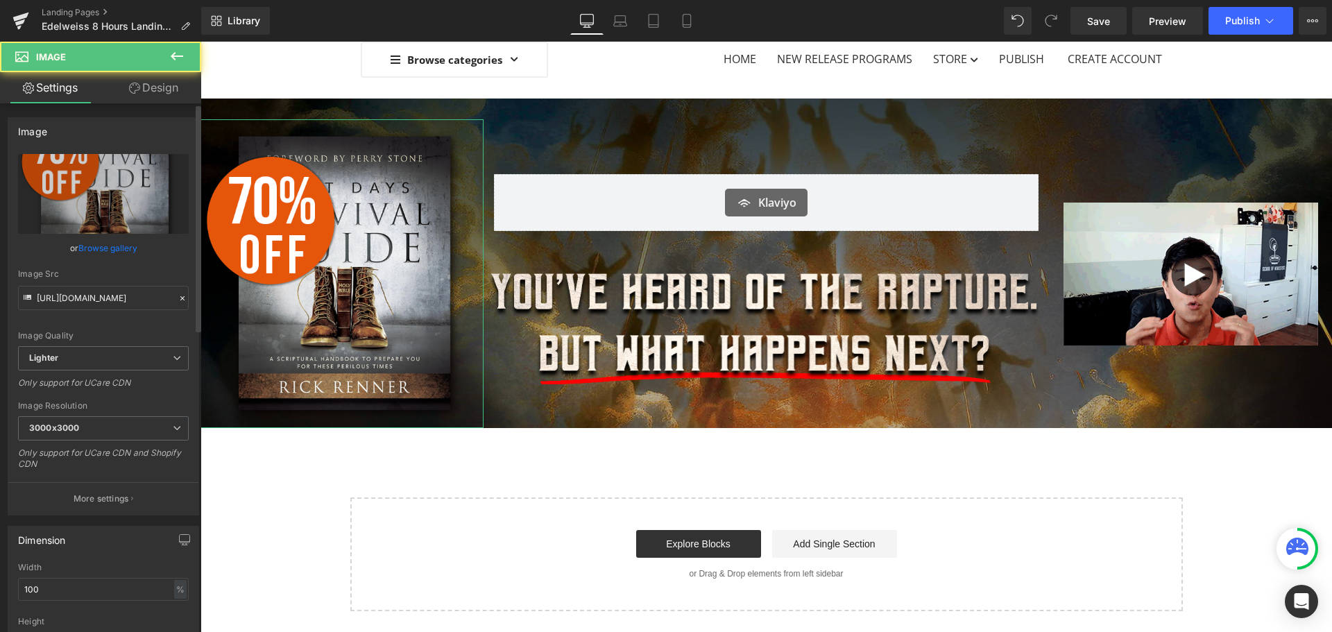
click at [101, 247] on link "Browse gallery" at bounding box center [107, 248] width 59 height 24
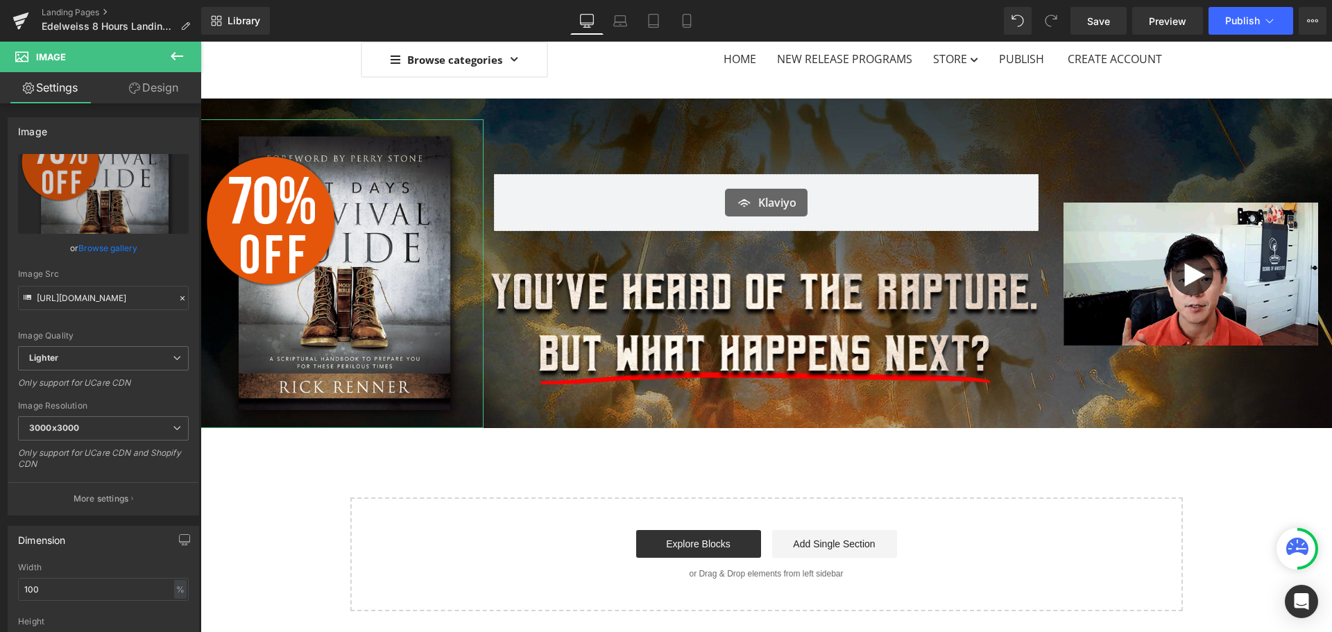
click at [86, 0] on div "Image You are previewing how the will restyle your page. You can not edit Eleme…" at bounding box center [666, 0] width 1332 height 0
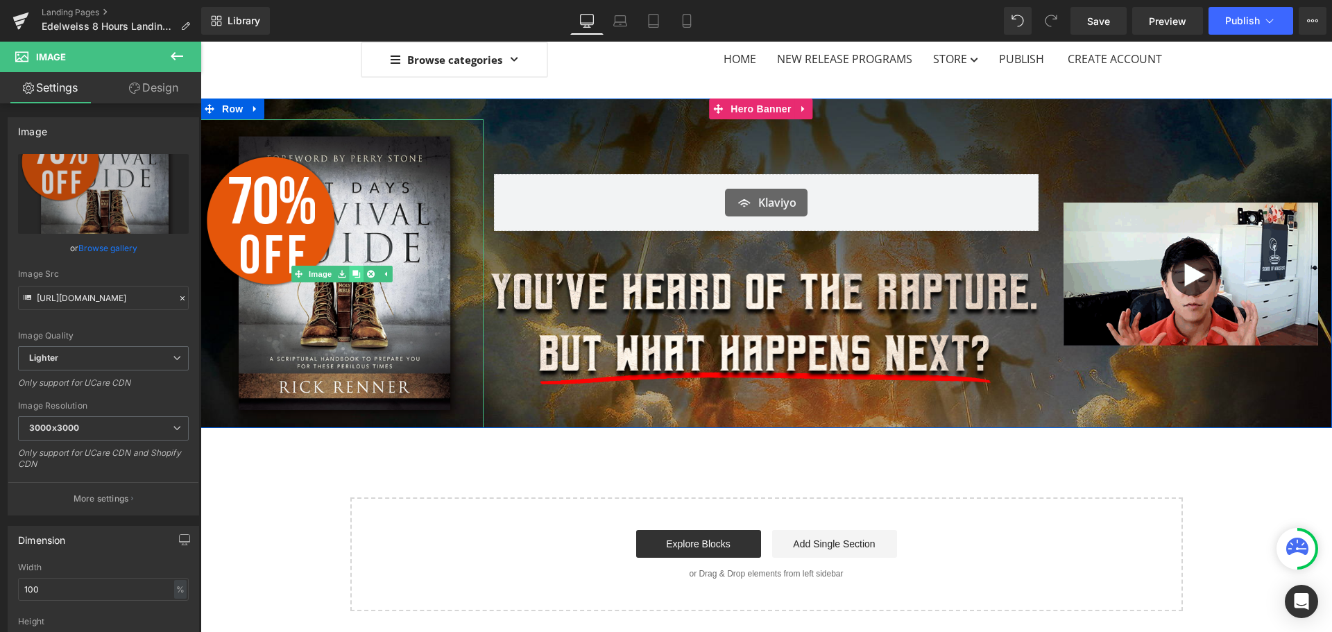
click at [349, 280] on link at bounding box center [356, 274] width 15 height 17
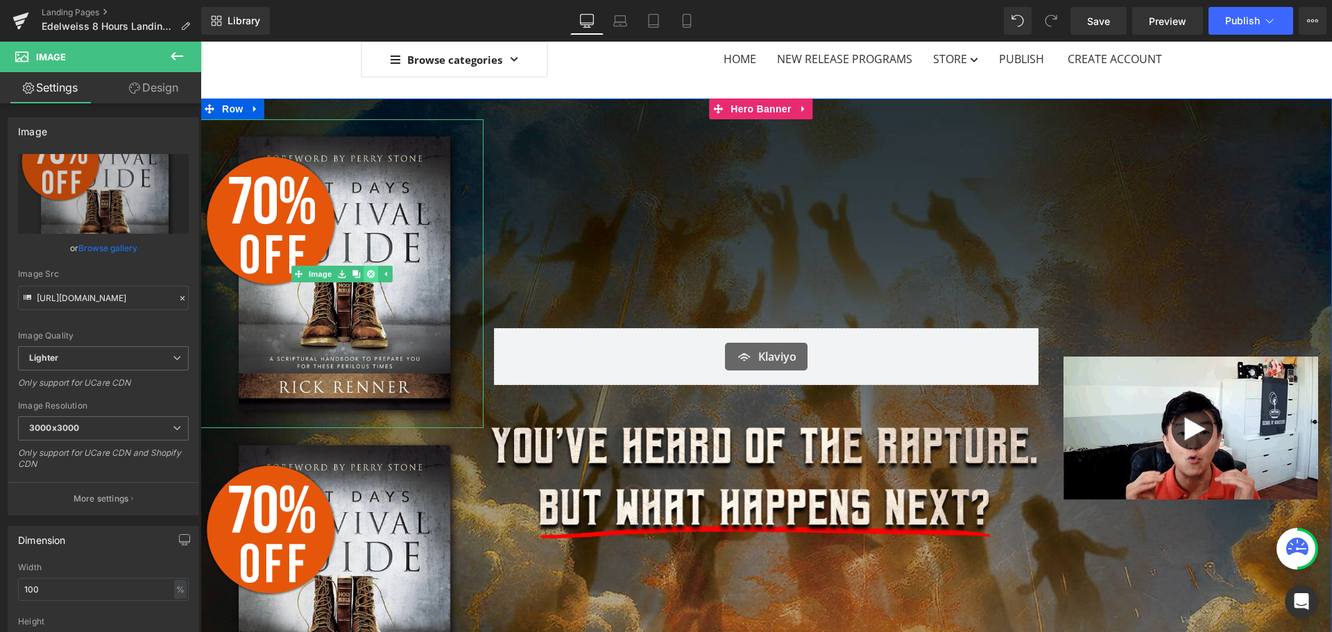
click at [367, 275] on icon at bounding box center [371, 274] width 8 height 8
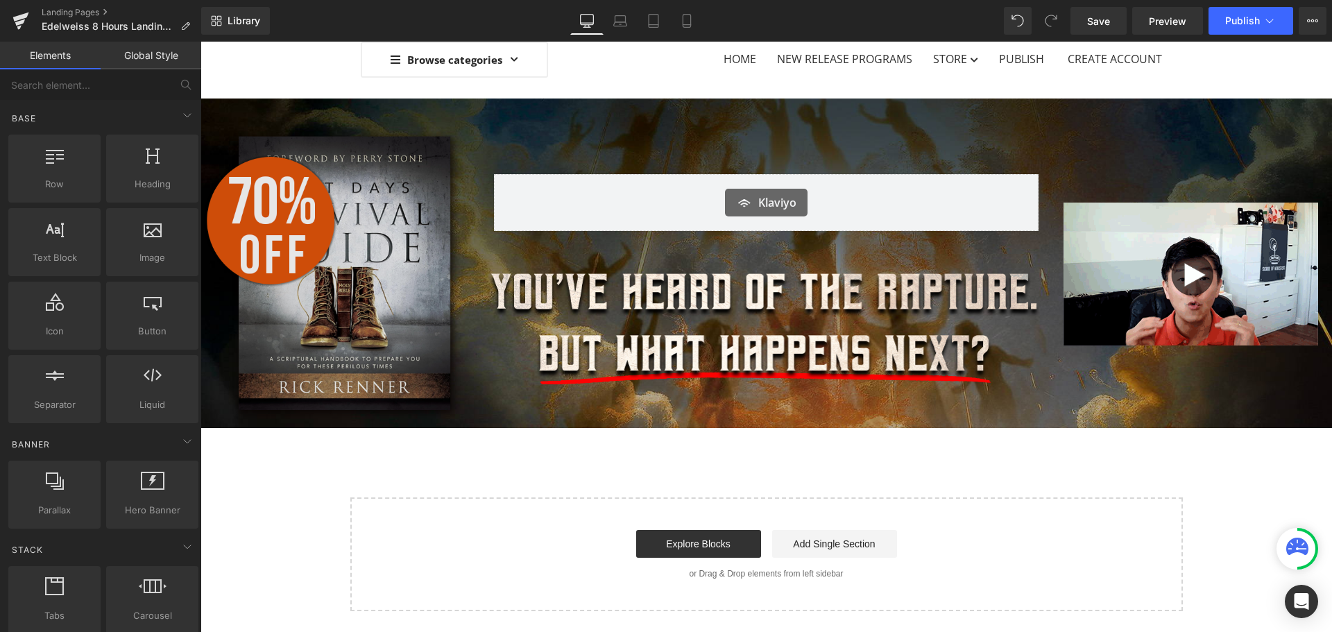
click at [372, 223] on img at bounding box center [342, 273] width 283 height 309
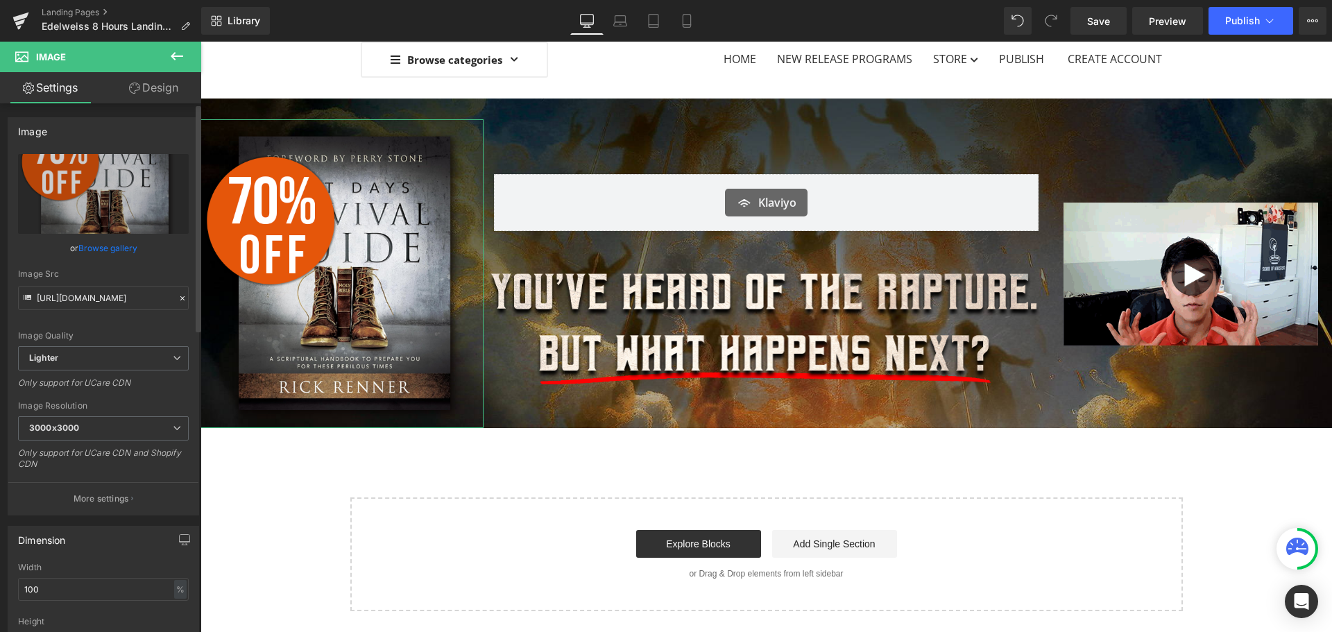
click at [119, 243] on link "Browse gallery" at bounding box center [107, 248] width 59 height 24
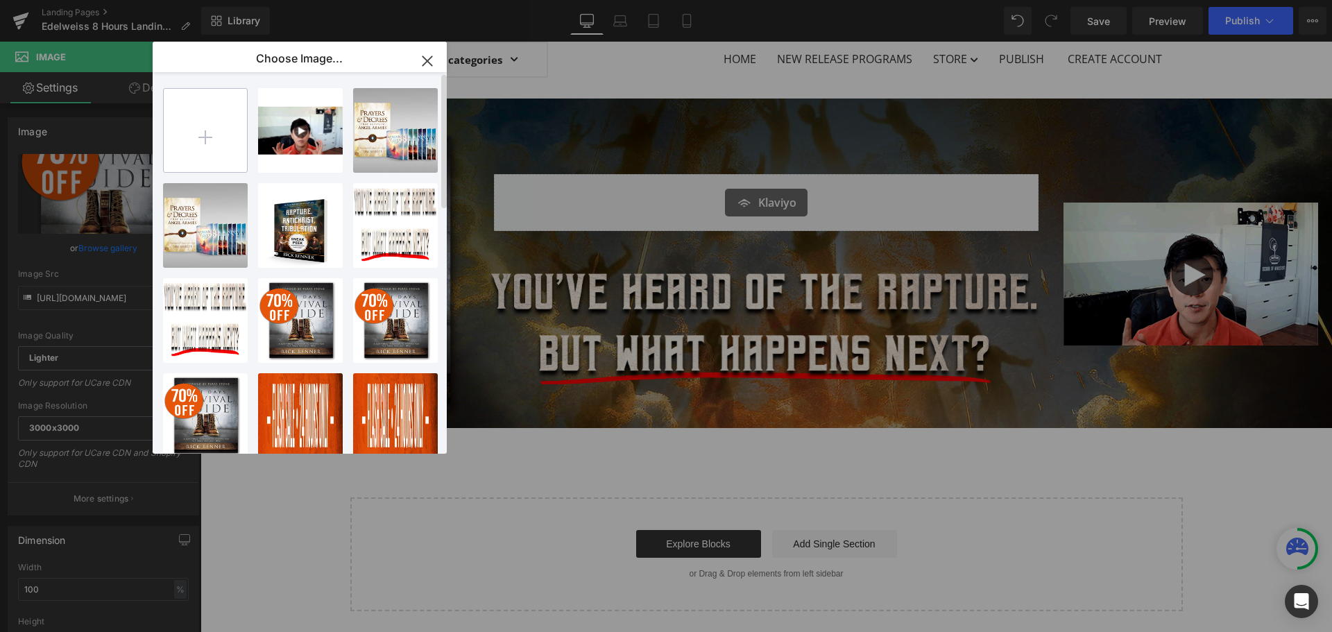
click at [225, 143] on input "file" at bounding box center [205, 130] width 83 height 83
type input "C:\fakepath\8 Hours in Hell_Sneak-peek-cover-3D.png"
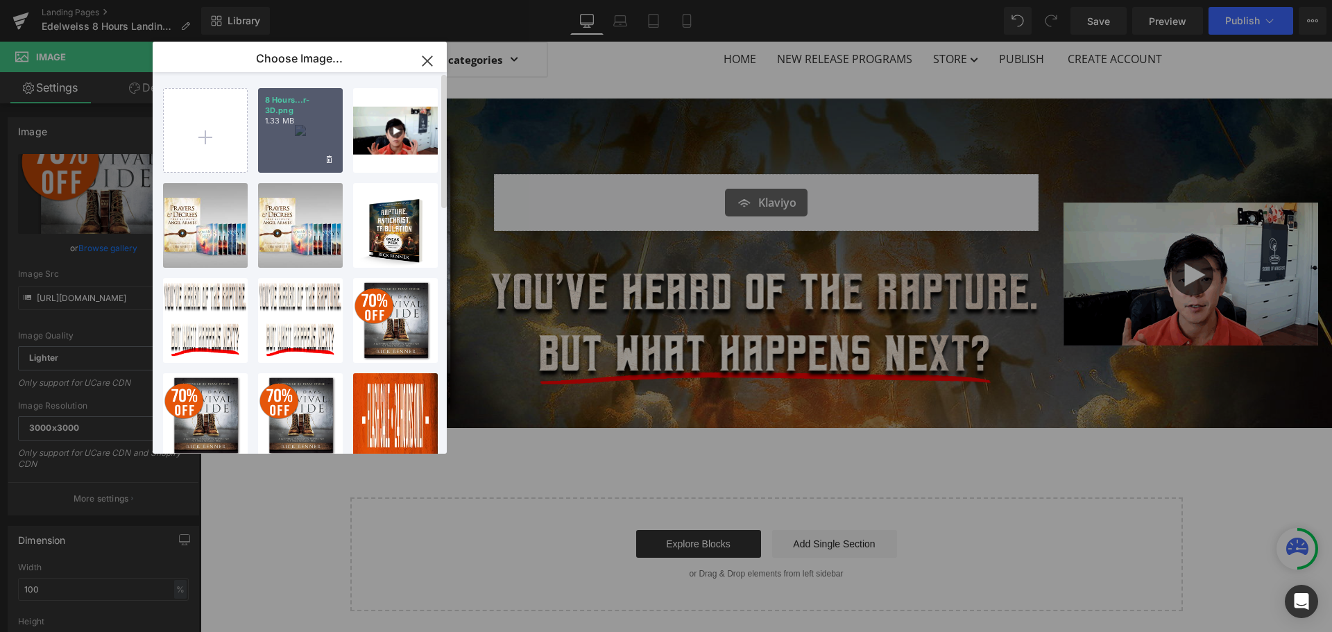
click at [291, 124] on p "1.33 MB" at bounding box center [300, 121] width 71 height 10
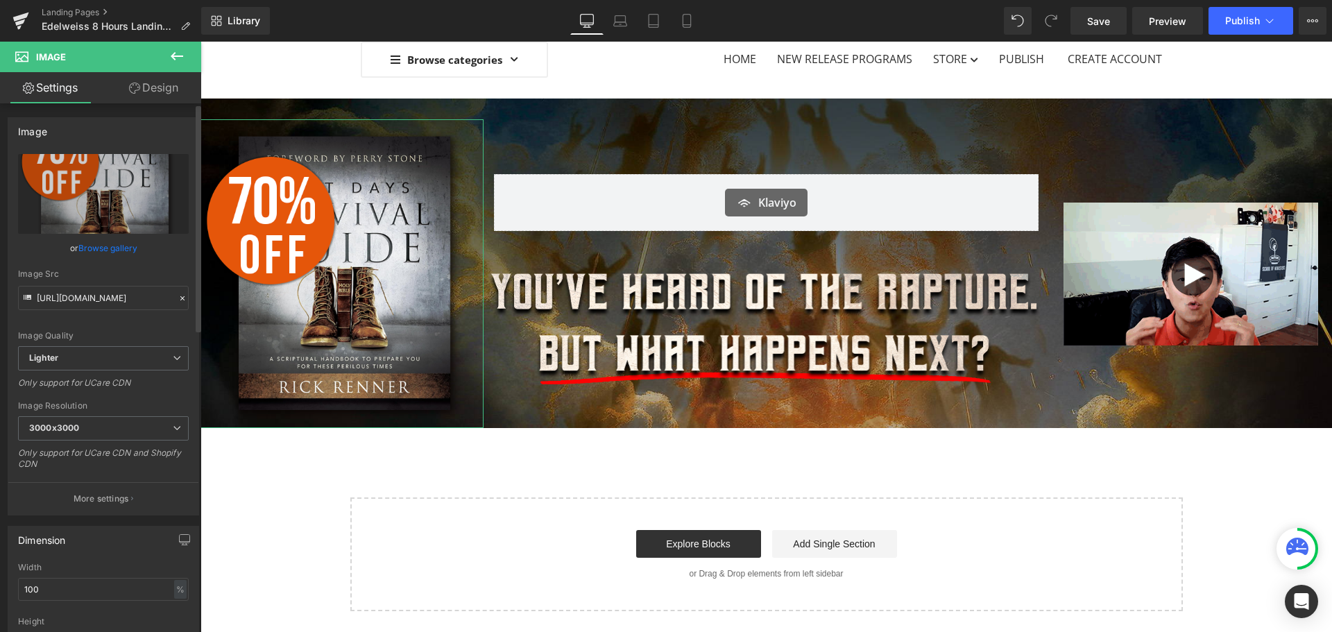
click at [109, 248] on link "Browse gallery" at bounding box center [107, 248] width 59 height 24
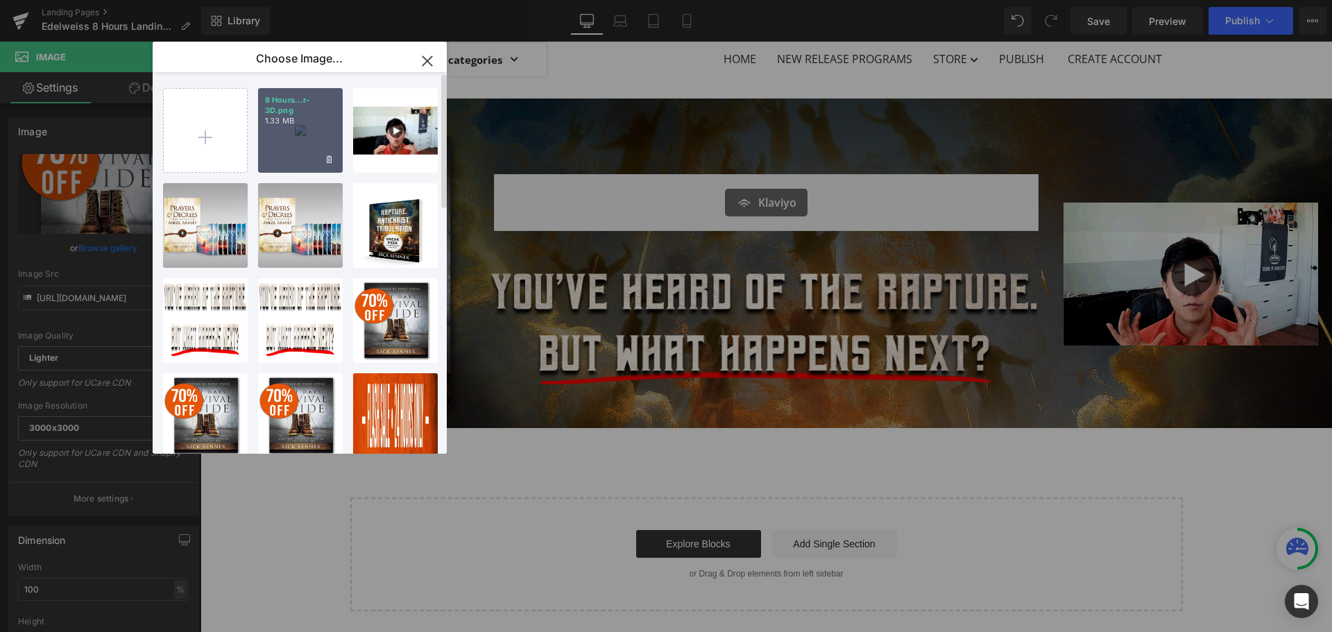
click at [302, 110] on p "8 Hours...r-3D.png" at bounding box center [300, 105] width 71 height 21
type input "[URL][DOMAIN_NAME]"
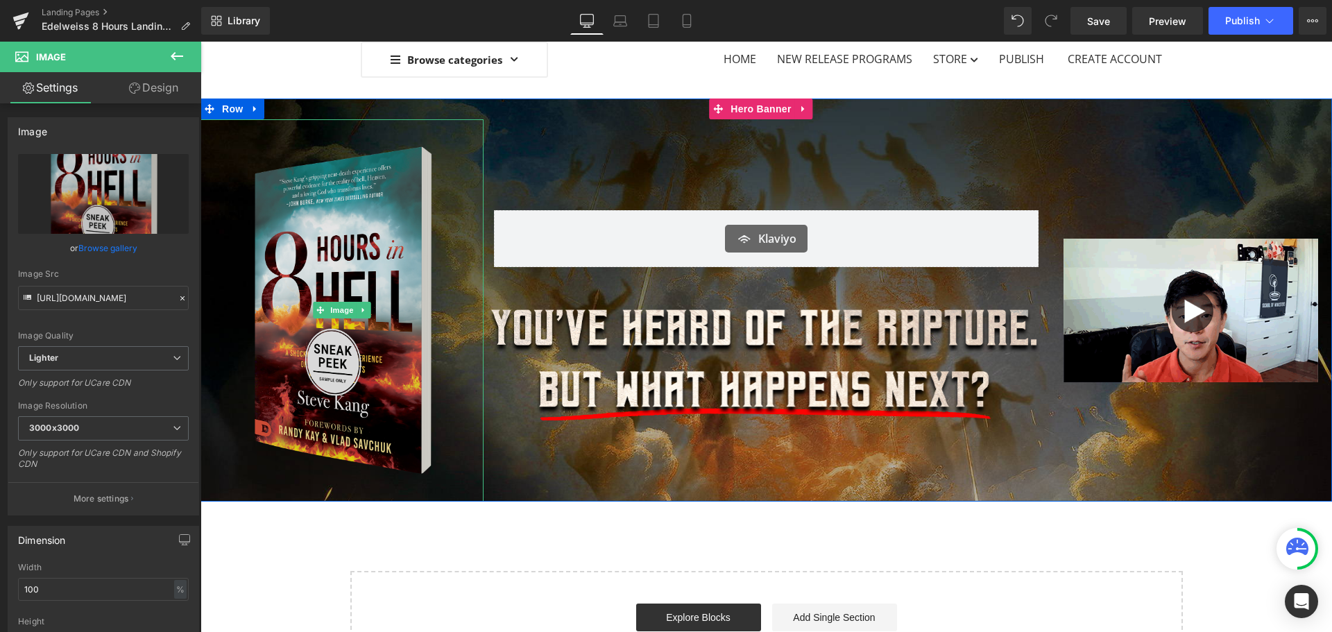
click at [398, 353] on img at bounding box center [342, 310] width 283 height 382
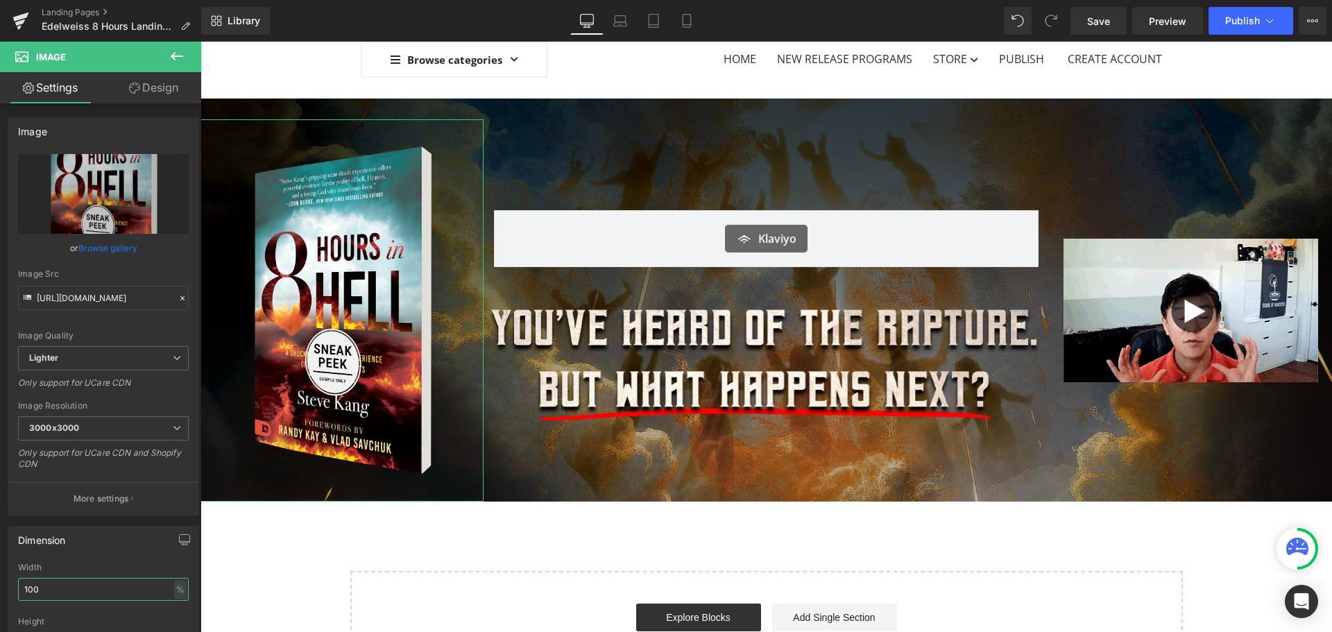
drag, startPoint x: 26, startPoint y: 592, endPoint x: -2, endPoint y: 594, distance: 28.5
click at [0, 594] on html "Image You are previewing how the will restyle your page. You can not edit Eleme…" at bounding box center [666, 316] width 1332 height 632
type input "80"
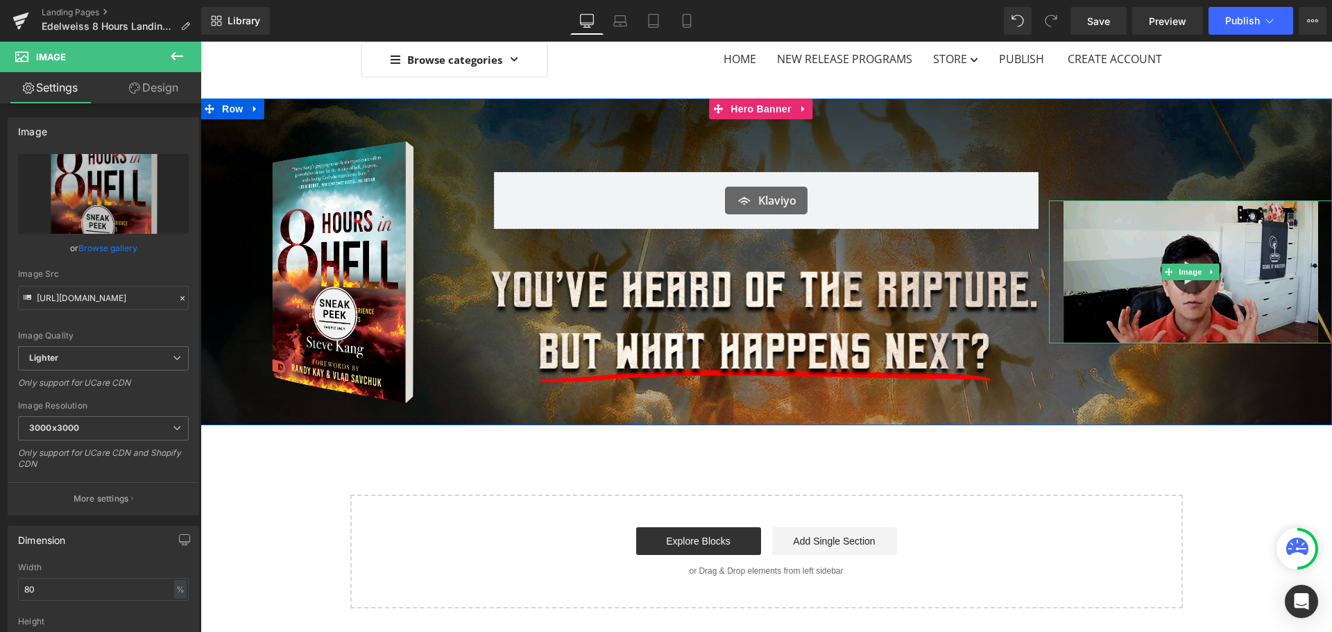
click at [1125, 315] on img at bounding box center [1191, 272] width 255 height 143
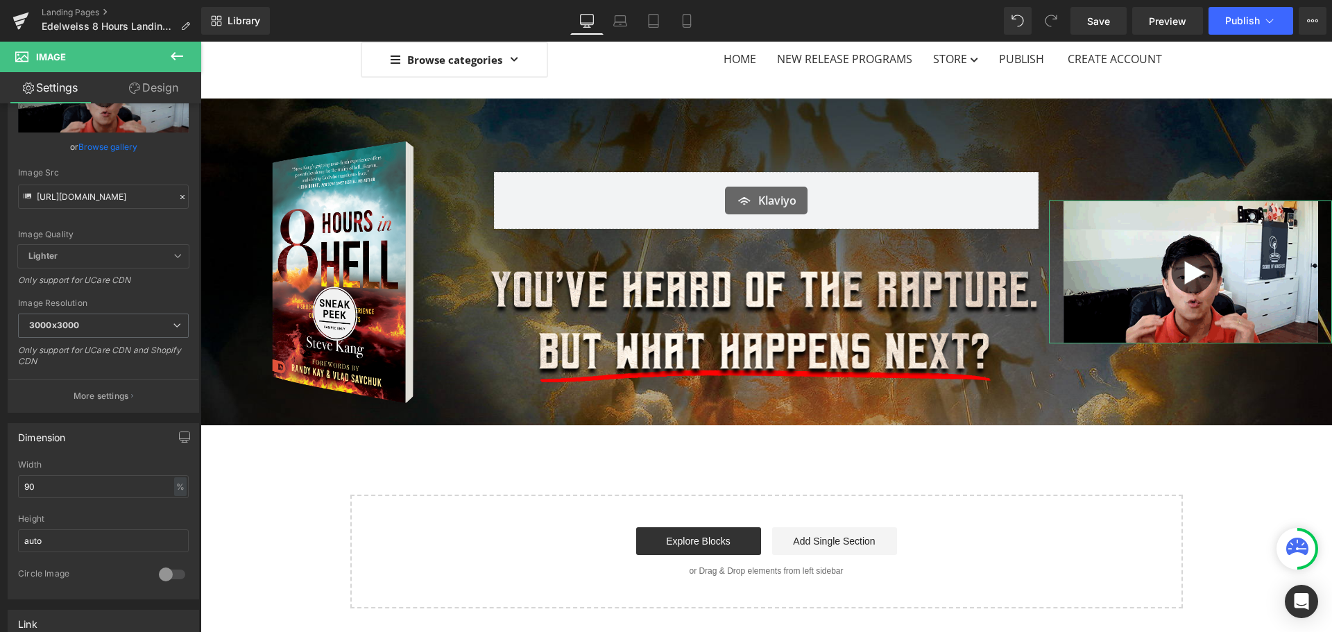
scroll to position [78, 0]
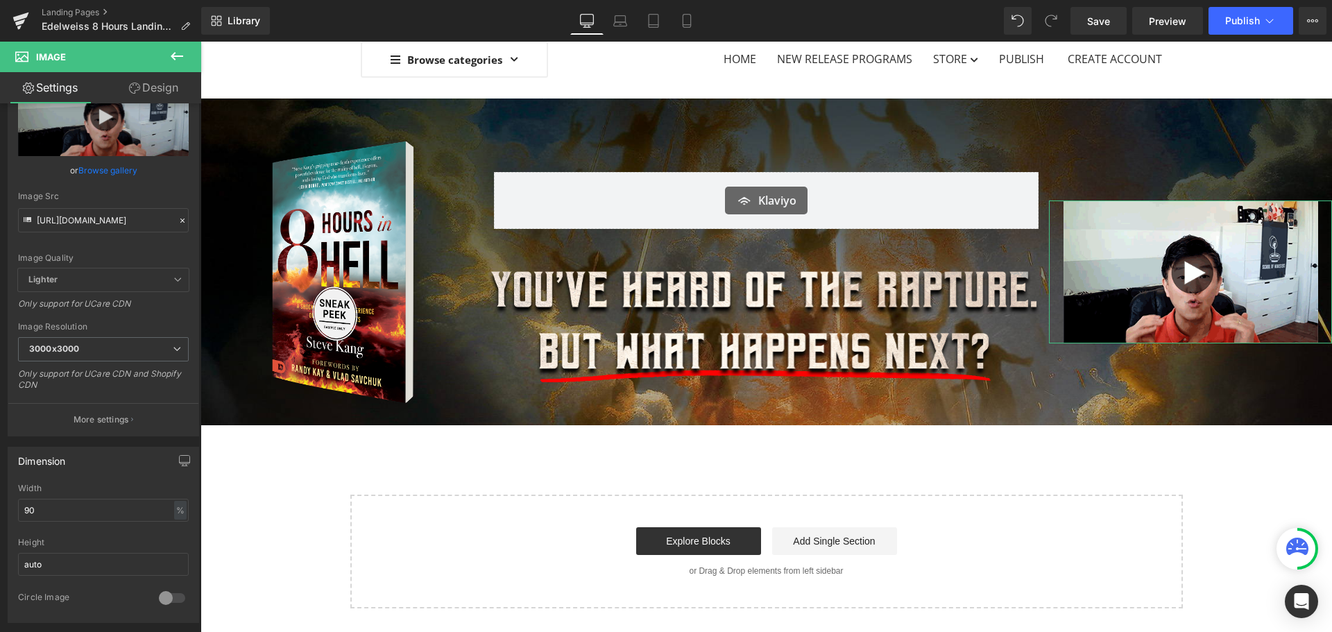
click at [140, 87] on link "Design" at bounding box center [153, 87] width 101 height 31
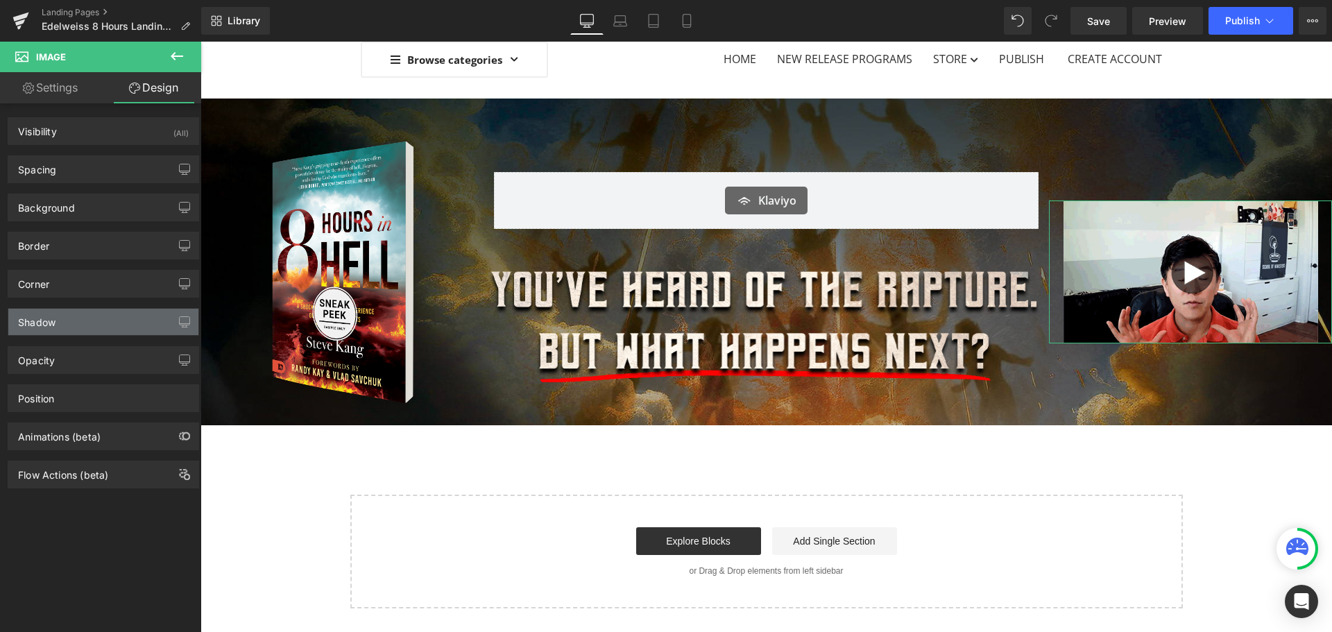
click at [164, 320] on div "Shadow" at bounding box center [103, 322] width 190 height 26
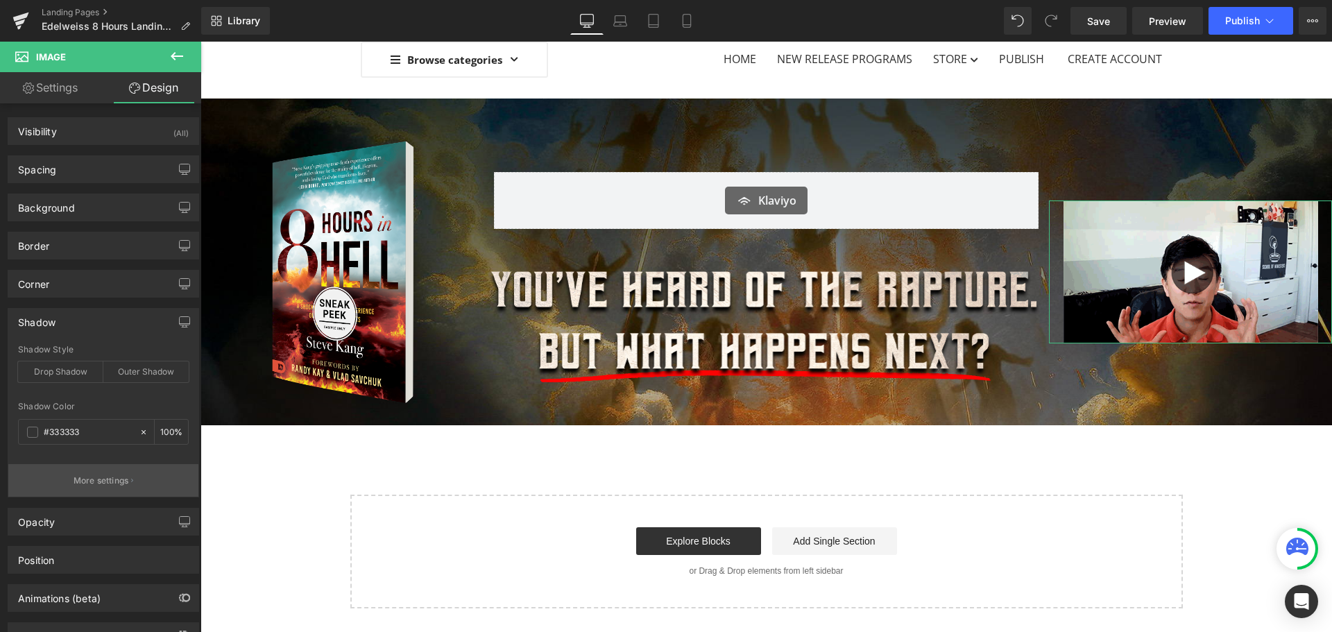
click at [124, 476] on p "More settings" at bounding box center [102, 481] width 56 height 12
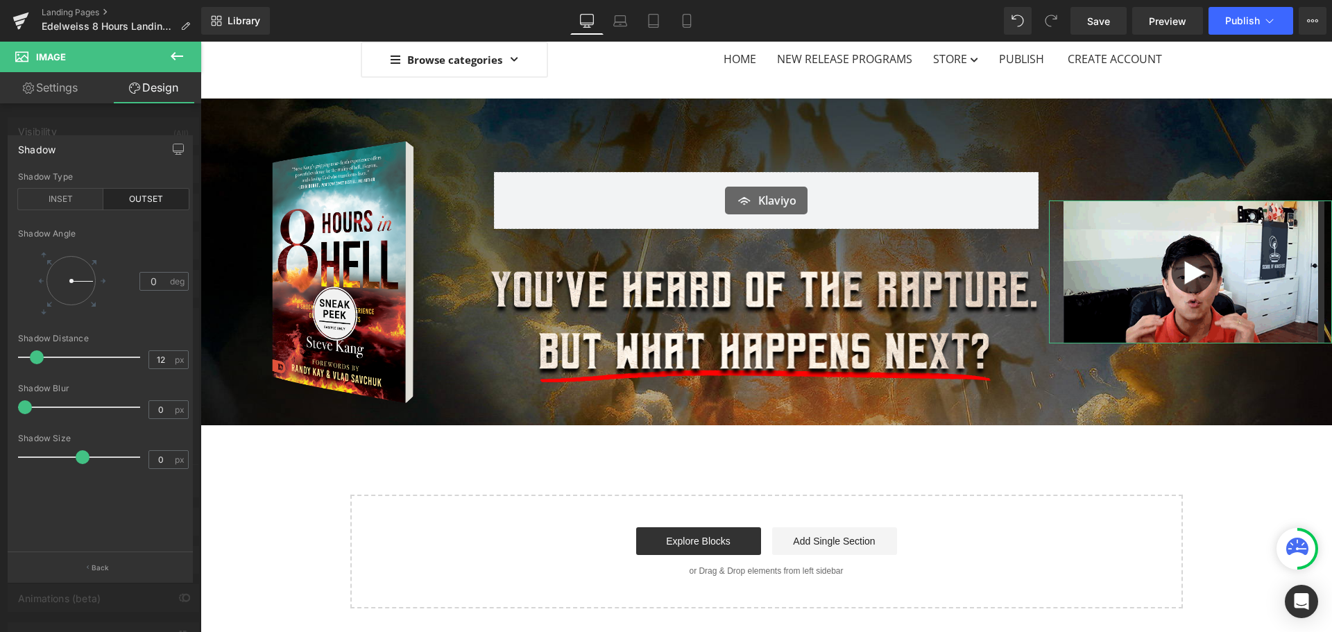
type input "14"
drag, startPoint x: 30, startPoint y: 359, endPoint x: 45, endPoint y: 361, distance: 15.3
click at [45, 361] on span at bounding box center [41, 357] width 14 height 14
type input "13"
drag, startPoint x: 24, startPoint y: 405, endPoint x: 37, endPoint y: 407, distance: 14.0
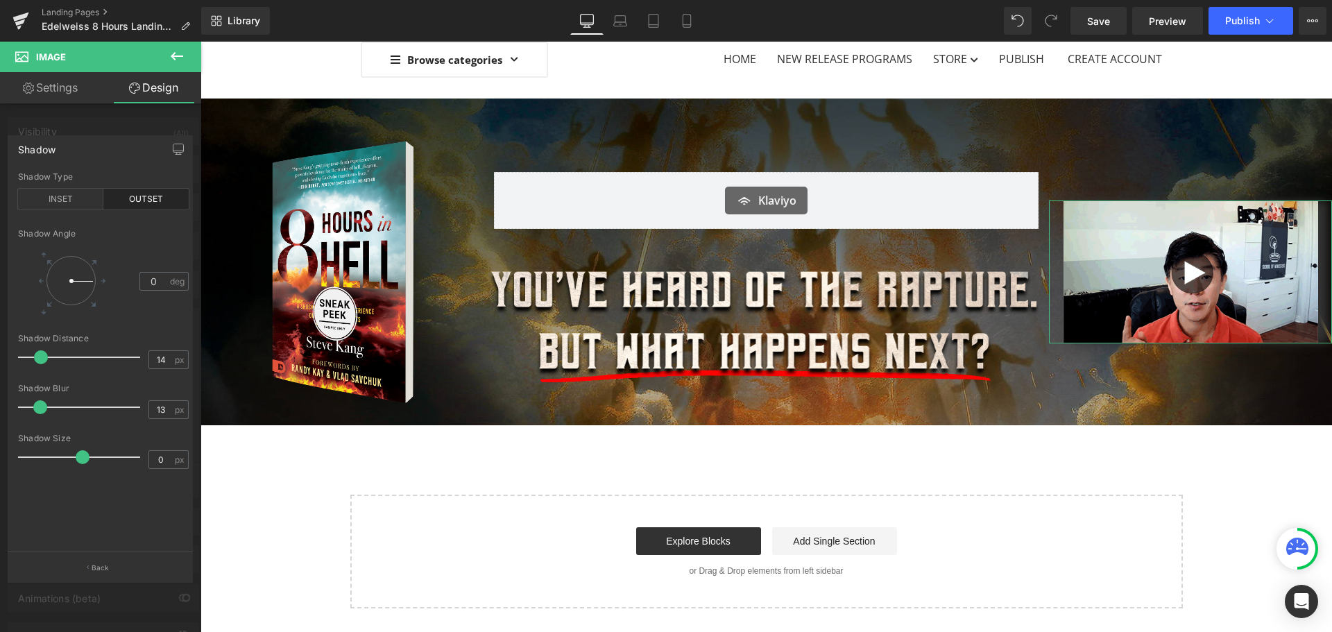
click at [37, 407] on span at bounding box center [40, 407] width 14 height 14
drag, startPoint x: 87, startPoint y: 281, endPoint x: 89, endPoint y: 246, distance: 35.4
click at [89, 246] on div "Shadow Angle 304 deg" at bounding box center [103, 281] width 171 height 105
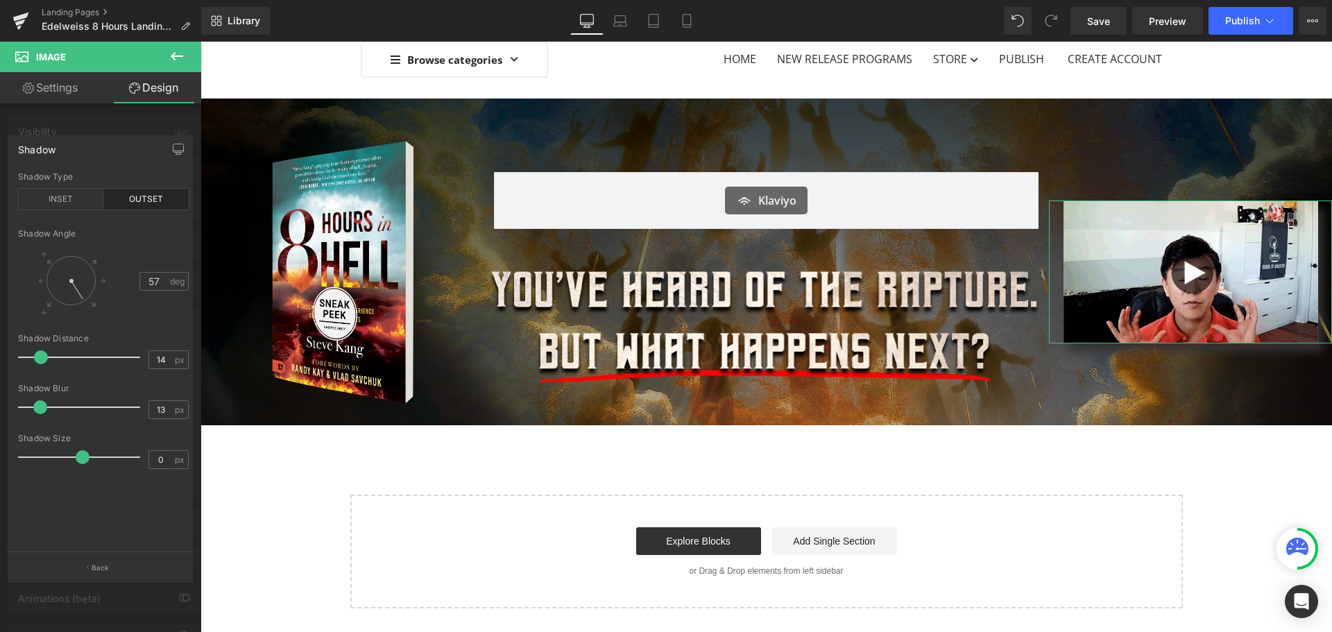
click at [80, 300] on div at bounding box center [77, 290] width 20 height 24
type input "36"
drag, startPoint x: 76, startPoint y: 295, endPoint x: 90, endPoint y: 296, distance: 13.9
click at [90, 296] on div at bounding box center [71, 280] width 65 height 65
type input "7"
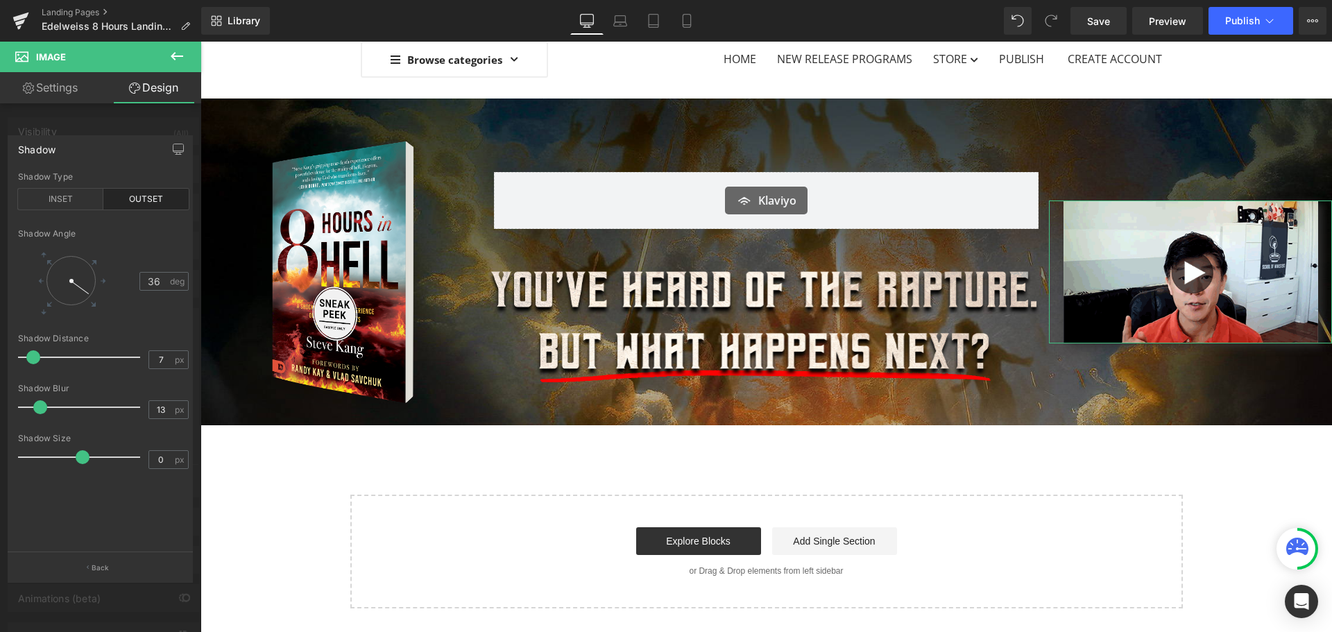
drag, startPoint x: 41, startPoint y: 353, endPoint x: 33, endPoint y: 352, distance: 7.8
click at [33, 352] on span at bounding box center [33, 357] width 14 height 14
type input "18"
click at [44, 404] on span at bounding box center [46, 407] width 14 height 14
click at [126, 127] on div at bounding box center [100, 340] width 201 height 597
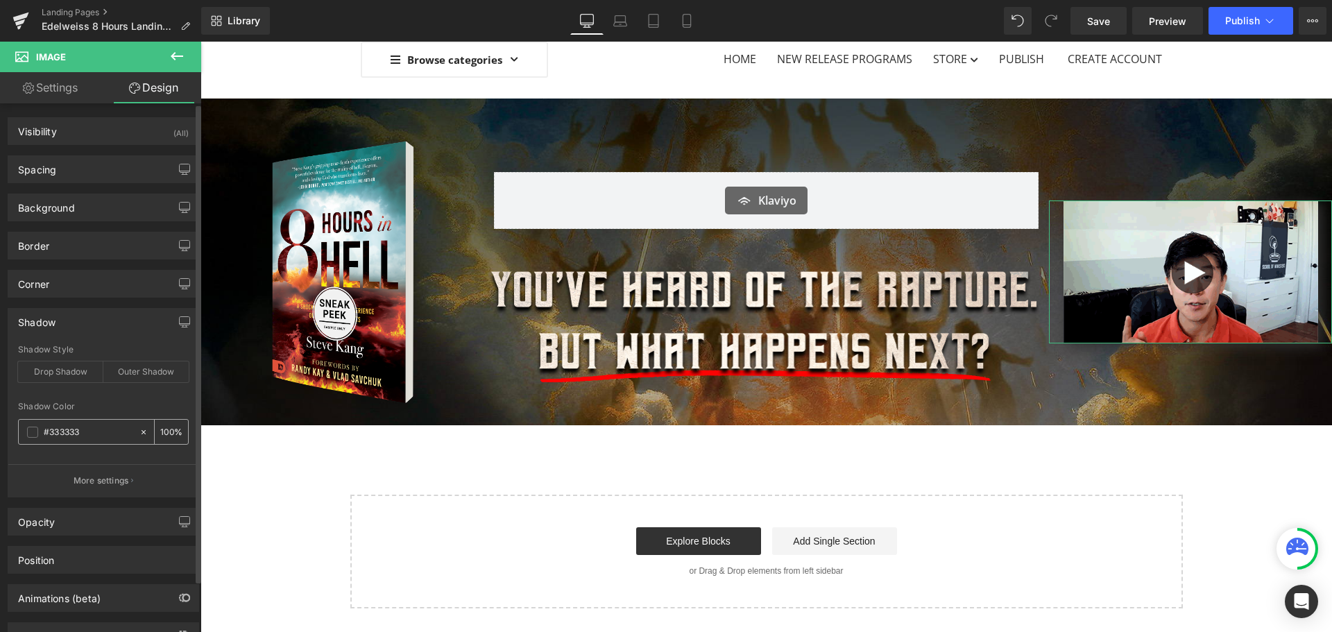
click at [54, 434] on input "#333333" at bounding box center [88, 432] width 89 height 15
drag, startPoint x: 51, startPoint y: 432, endPoint x: 98, endPoint y: 433, distance: 47.2
click at [98, 433] on input "#333333" at bounding box center [88, 432] width 89 height 15
type input "#0"
type input "0"
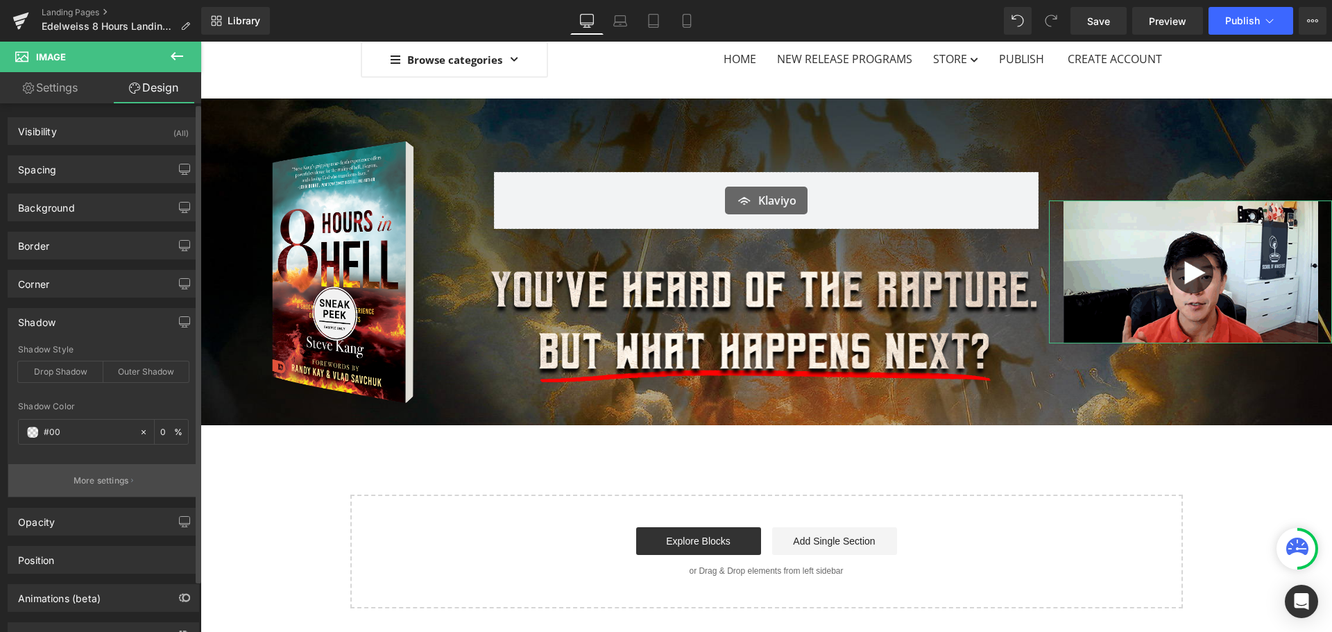
type input "#000"
type input "100"
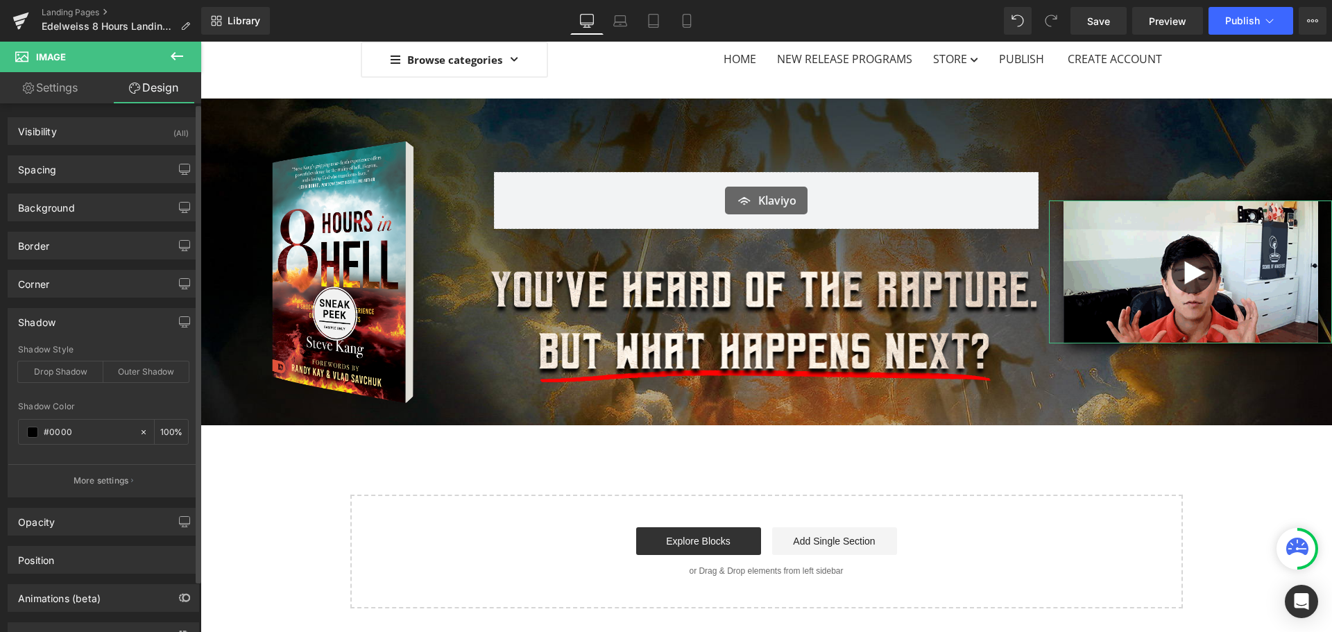
type input "#0000"
click at [119, 460] on div at bounding box center [103, 456] width 171 height 9
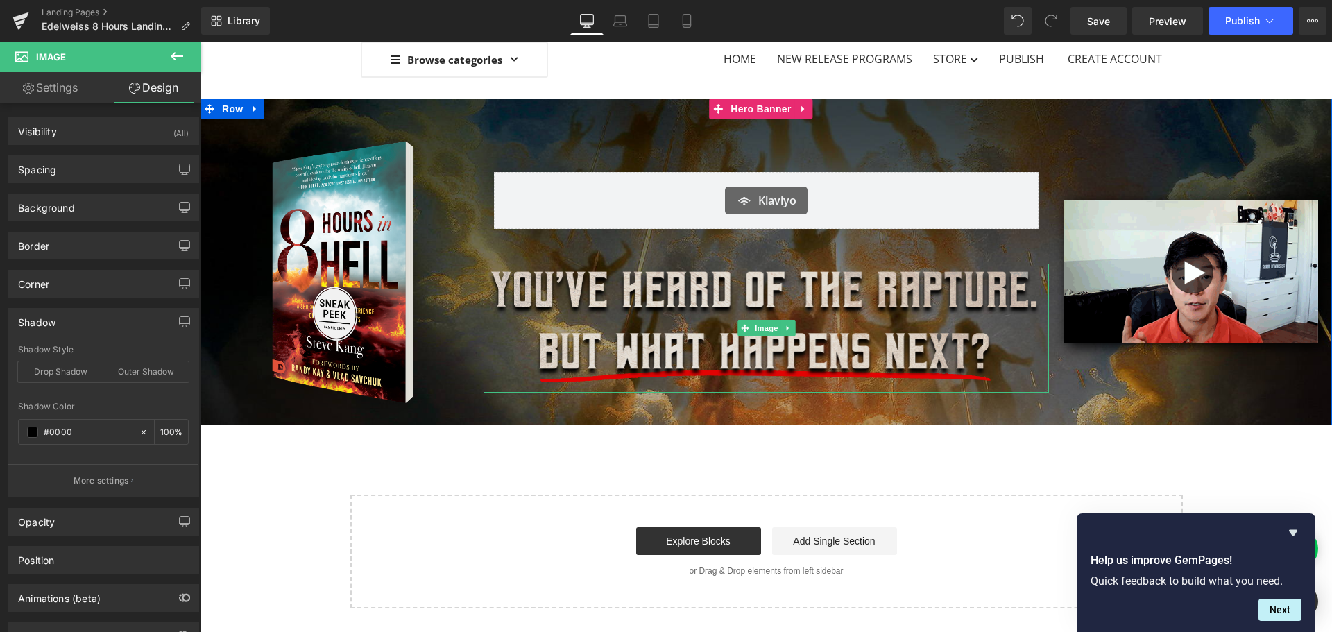
click at [613, 269] on img at bounding box center [767, 328] width 566 height 129
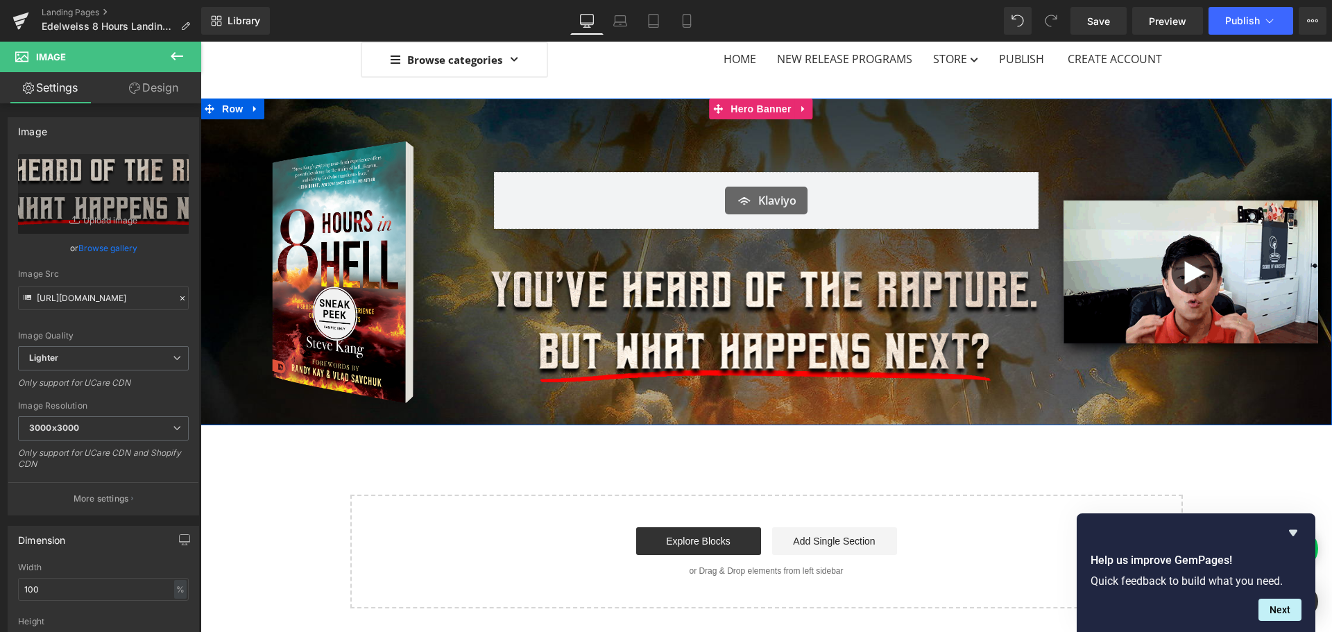
click at [399, 110] on div "Image Klaviyo Klaviyo Row 50px Image Image Row" at bounding box center [767, 262] width 1132 height 327
